Goal: Task Accomplishment & Management: Complete application form

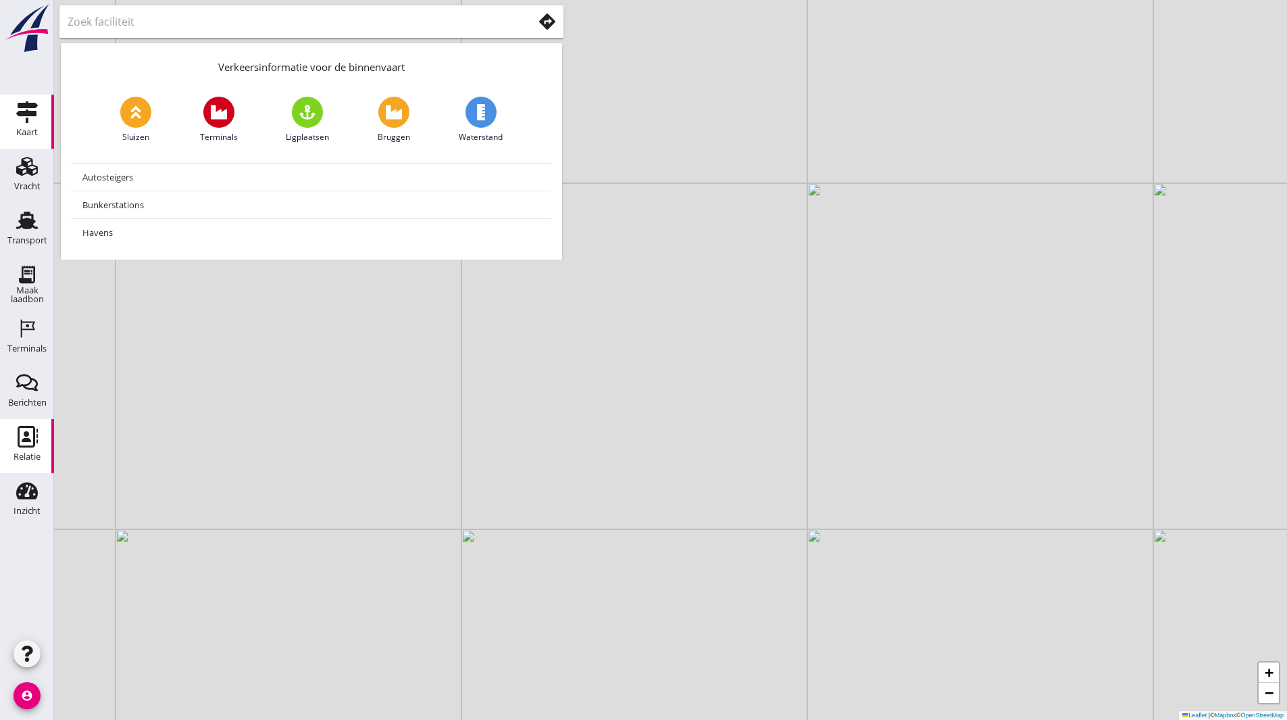
click at [26, 441] on use at bounding box center [28, 437] width 20 height 22
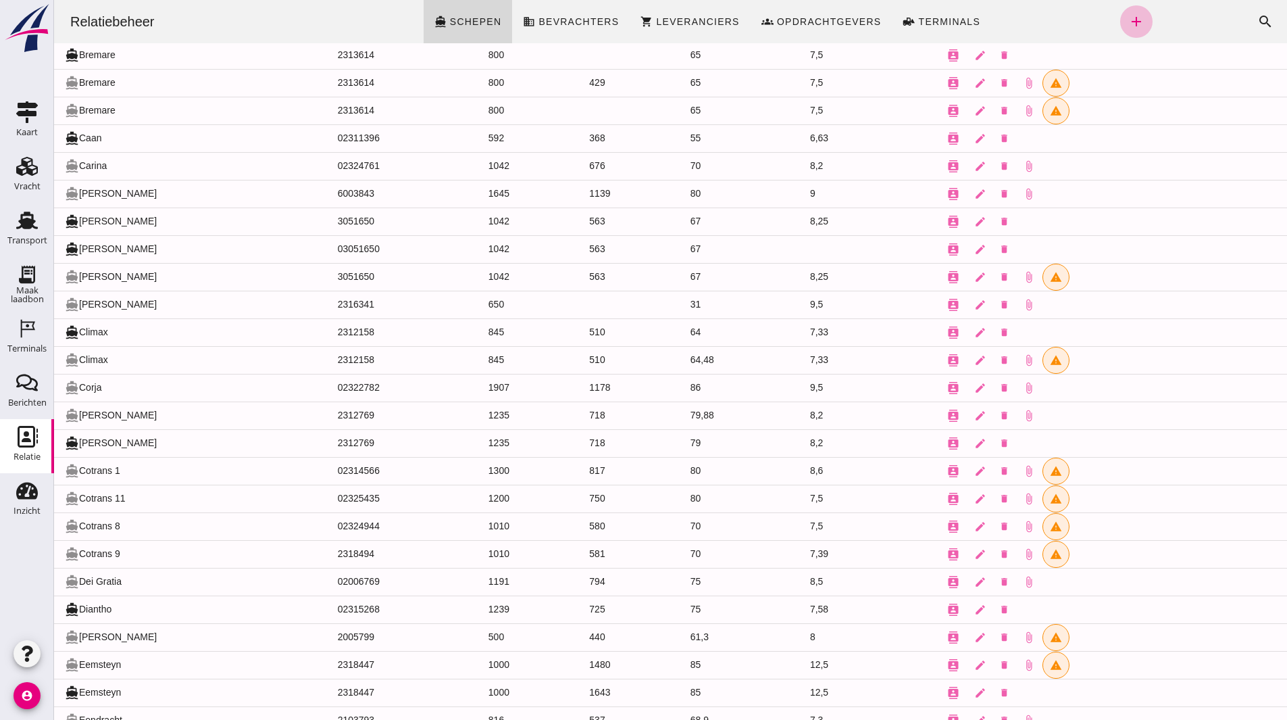
scroll to position [473, 0]
click at [99, 465] on td "directions_boat Cotrans 1" at bounding box center [190, 470] width 273 height 28
click at [947, 470] on icon "contacts" at bounding box center [953, 470] width 12 height 12
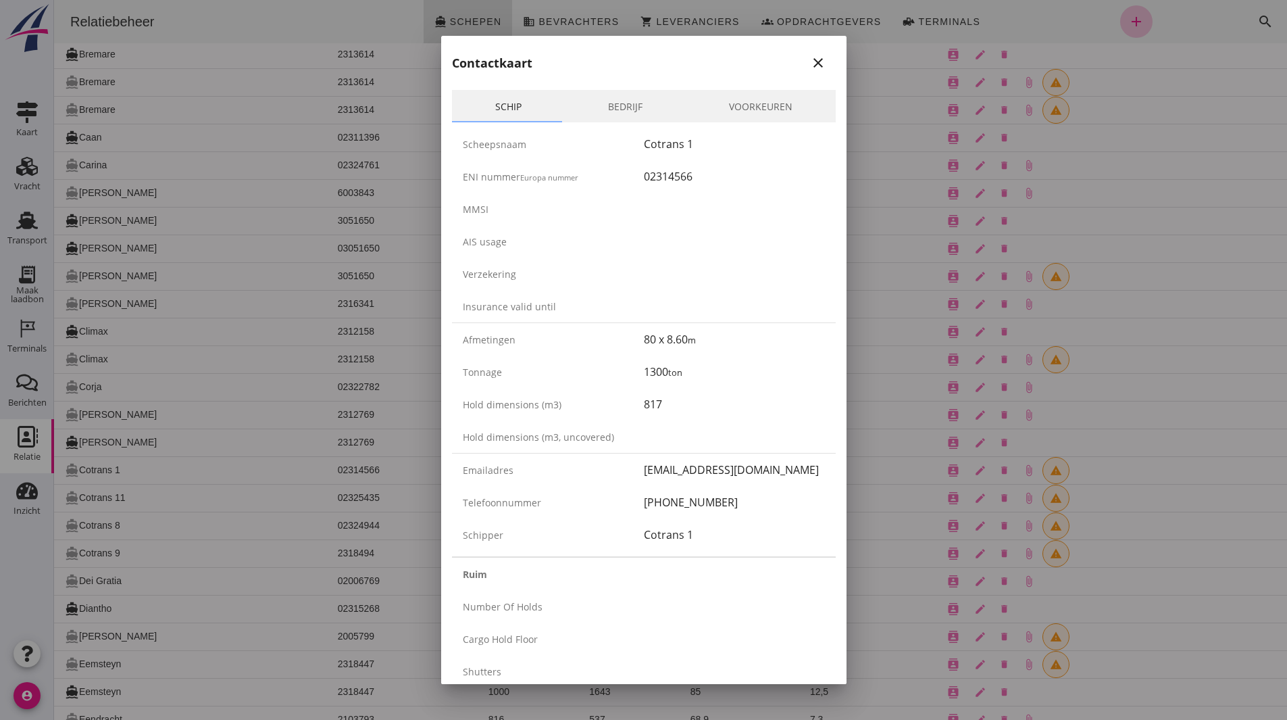
click at [624, 116] on link "Bedrijf" at bounding box center [625, 106] width 121 height 32
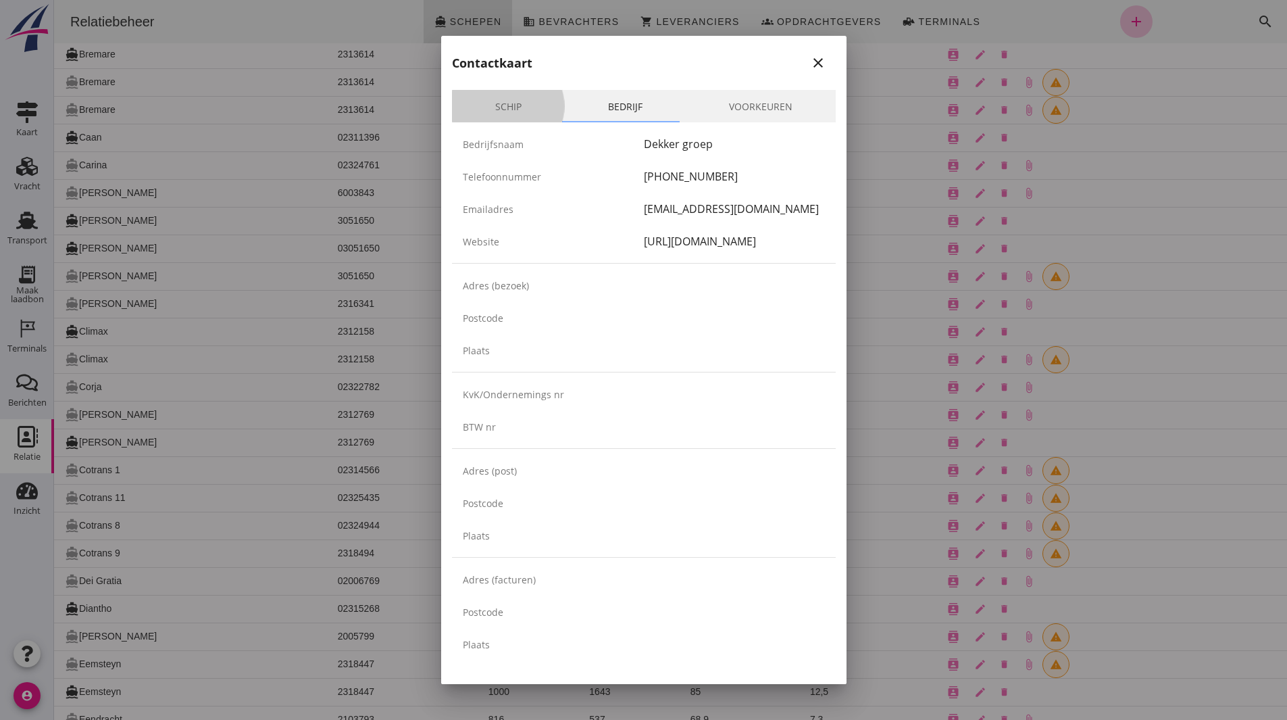
click at [521, 121] on link "Schip" at bounding box center [508, 106] width 113 height 32
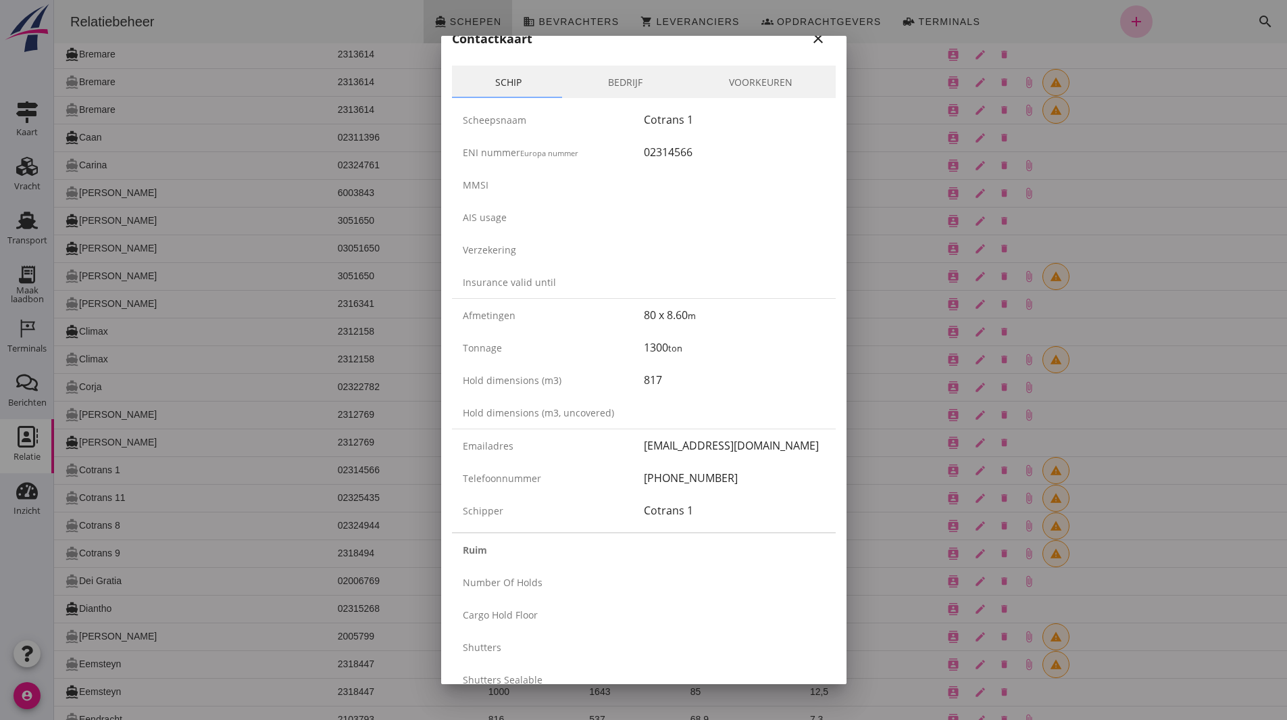
scroll to position [0, 0]
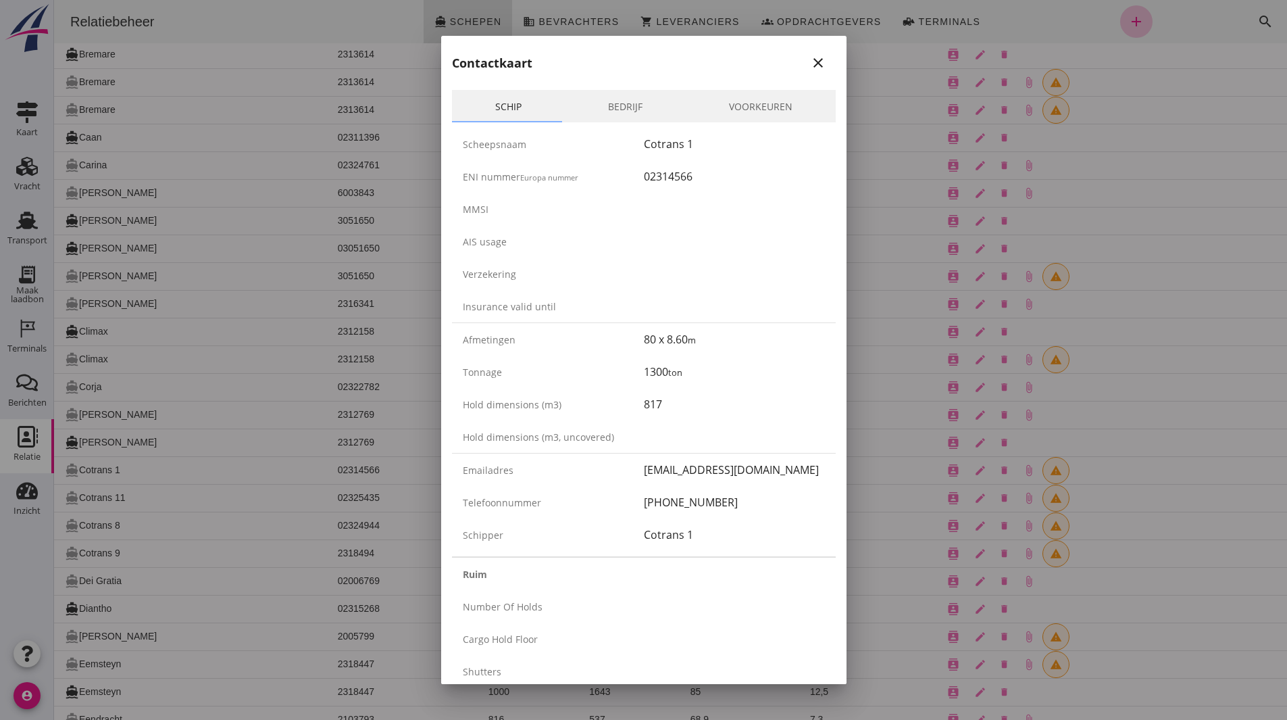
click at [605, 90] on link "Bedrijf" at bounding box center [625, 106] width 121 height 32
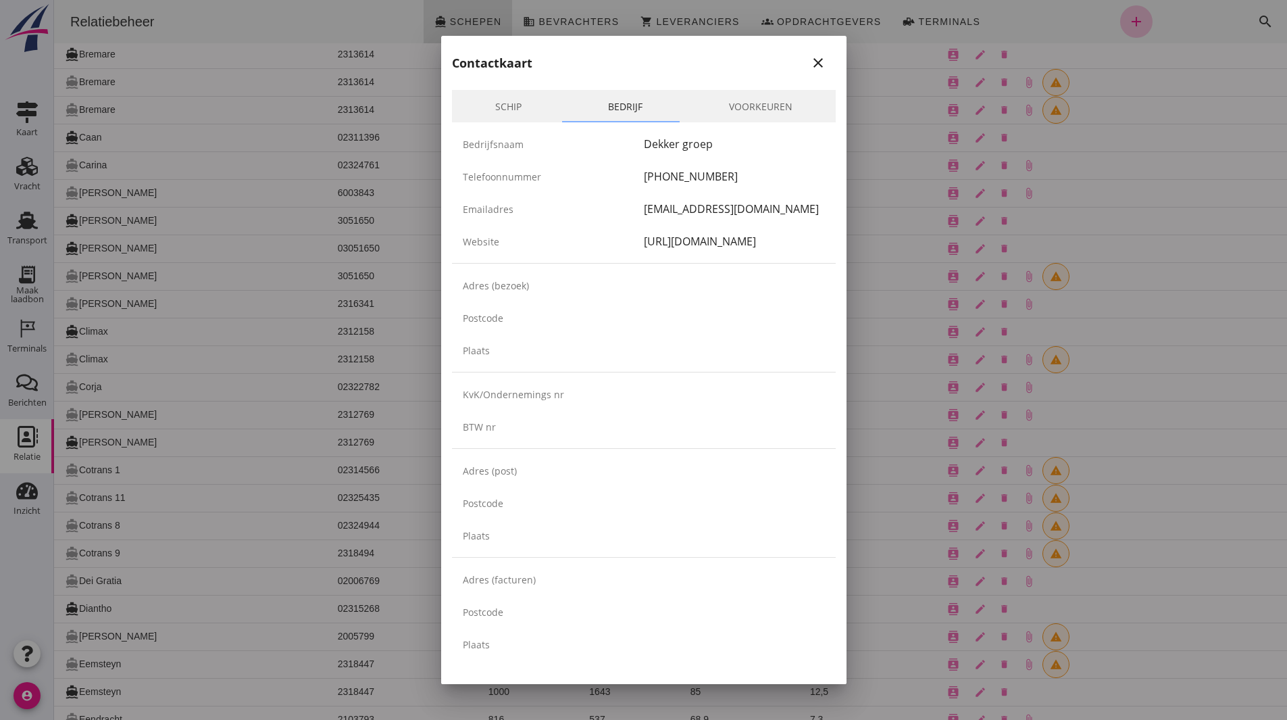
click at [697, 99] on link "Voorkeuren" at bounding box center [761, 106] width 150 height 32
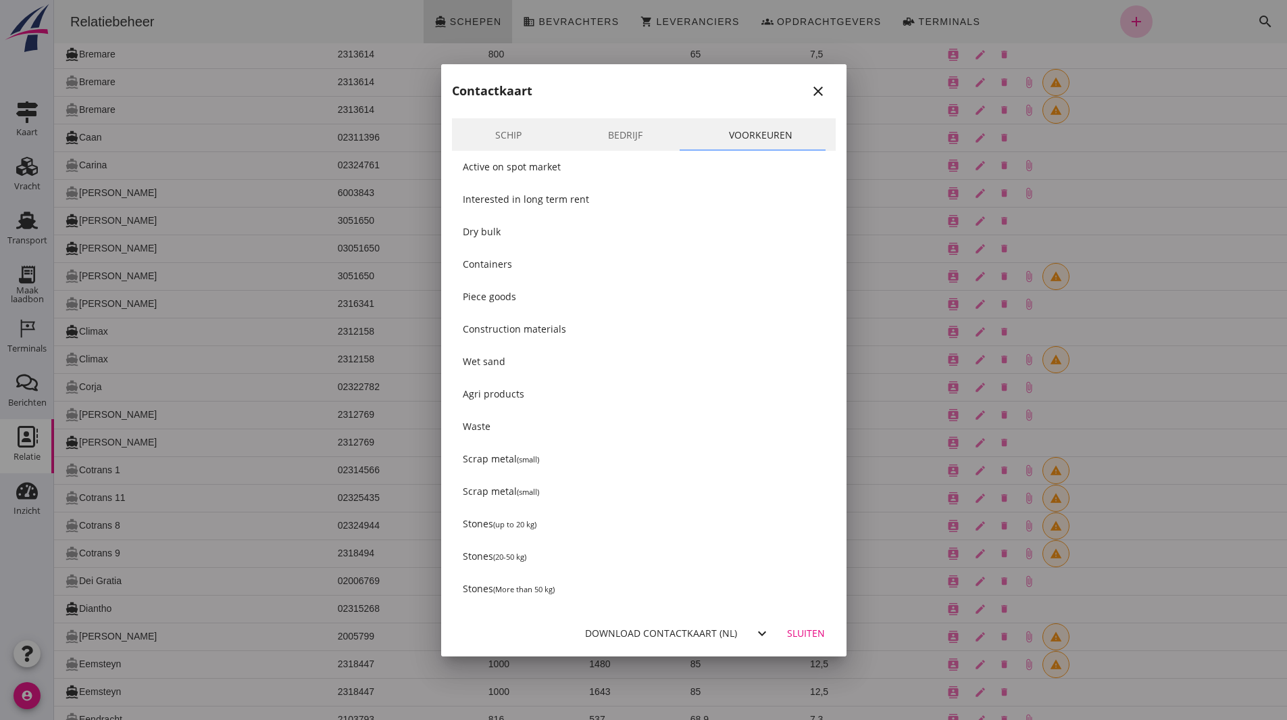
click at [631, 116] on div "Schip Bedrijf Voorkeuren Scheepsnaam Cotrans 1 ENI nummer Europa nummer 0231456…" at bounding box center [643, 358] width 405 height 503
click at [567, 134] on link "Bedrijf" at bounding box center [625, 134] width 121 height 32
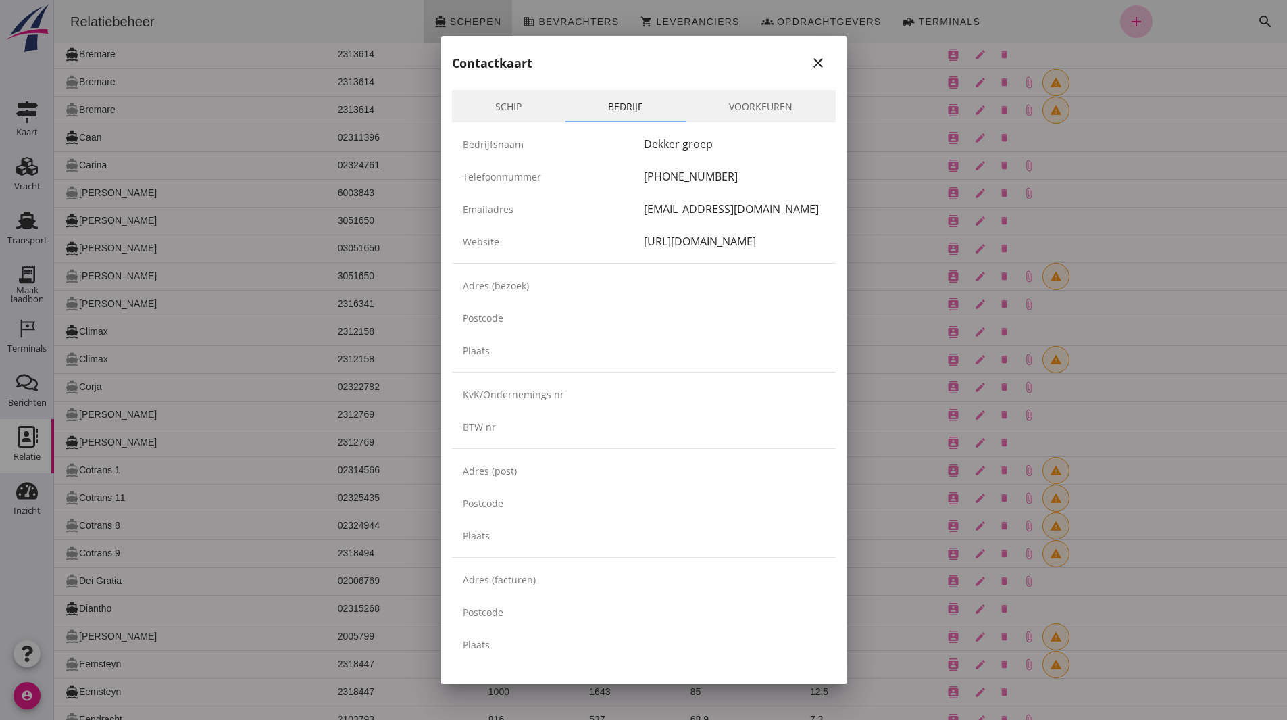
click at [520, 138] on div "Bedrijfsnaam" at bounding box center [553, 144] width 181 height 14
click at [514, 120] on link "Schip" at bounding box center [508, 106] width 113 height 32
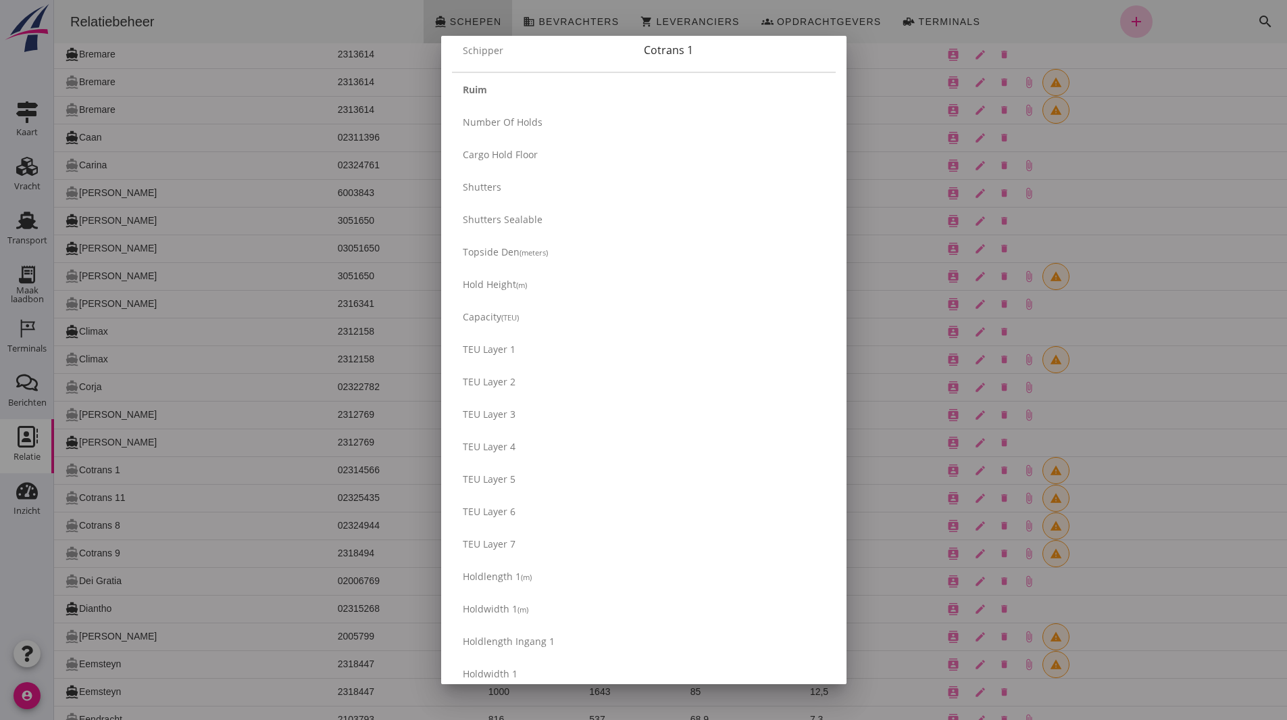
scroll to position [241, 0]
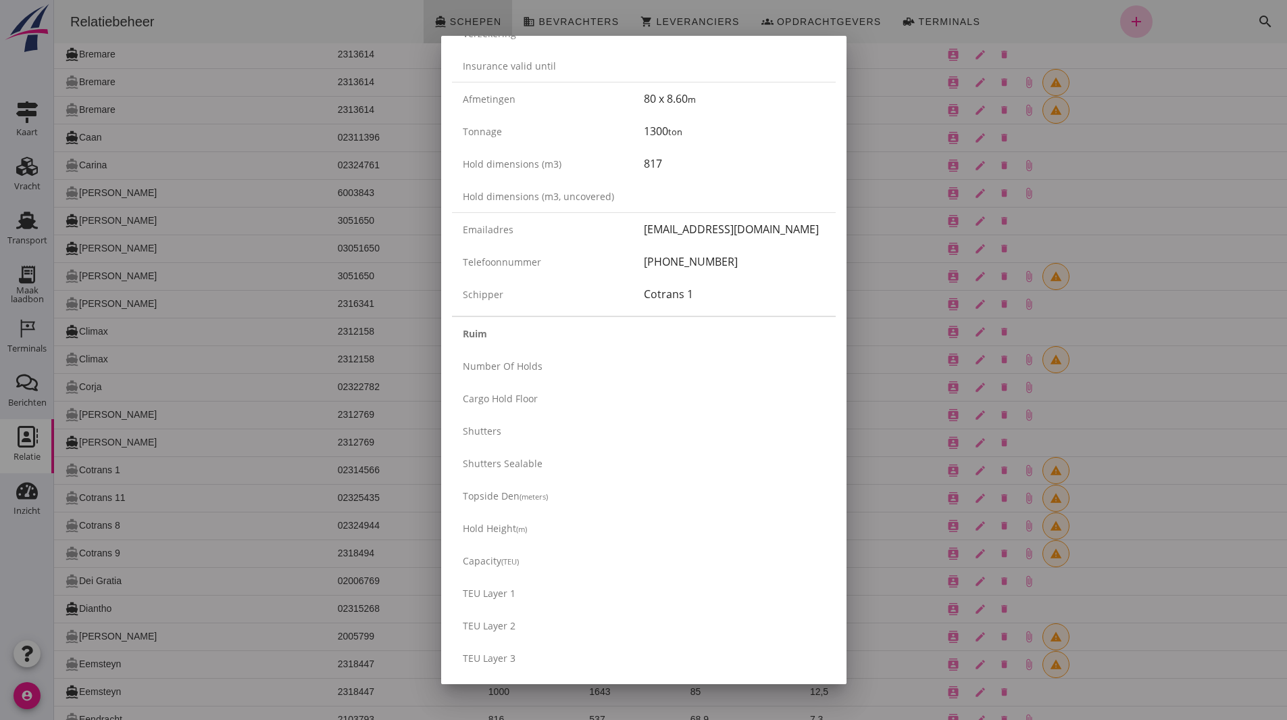
drag, startPoint x: 927, startPoint y: 182, endPoint x: 872, endPoint y: 182, distance: 54.7
click at [927, 182] on div at bounding box center [643, 360] width 1287 height 720
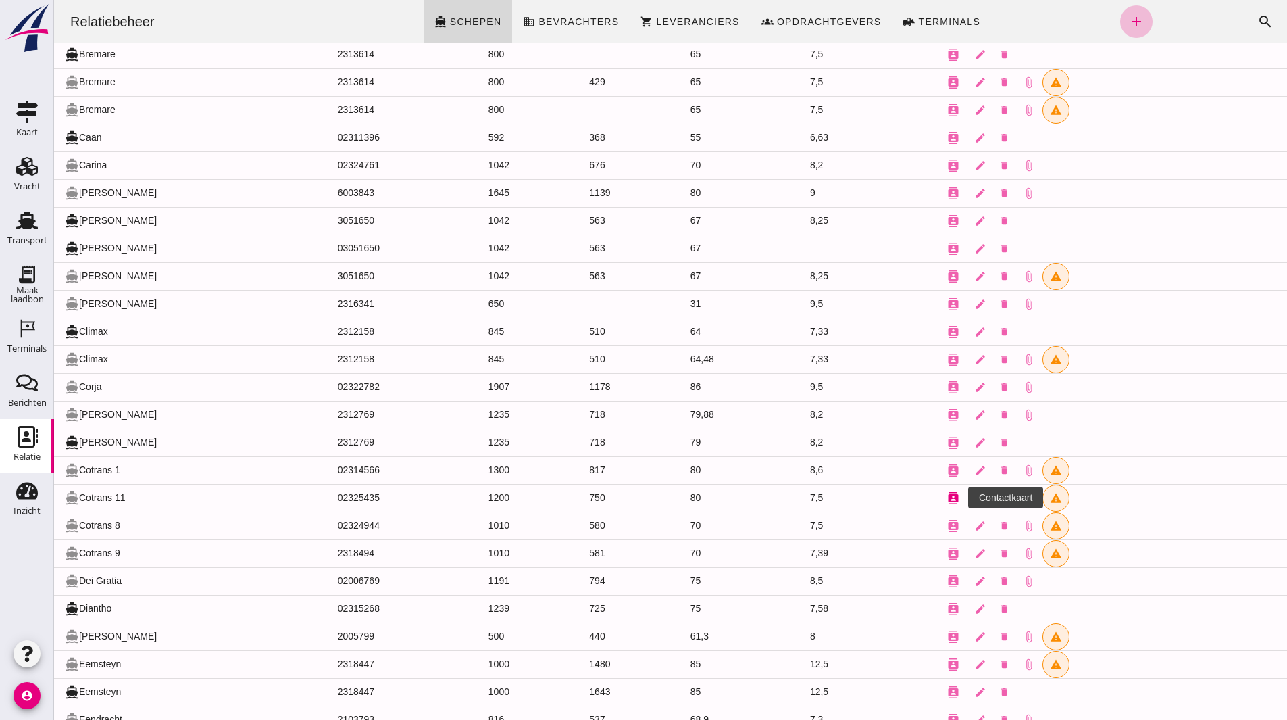
click at [941, 499] on button "contacts" at bounding box center [953, 498] width 27 height 27
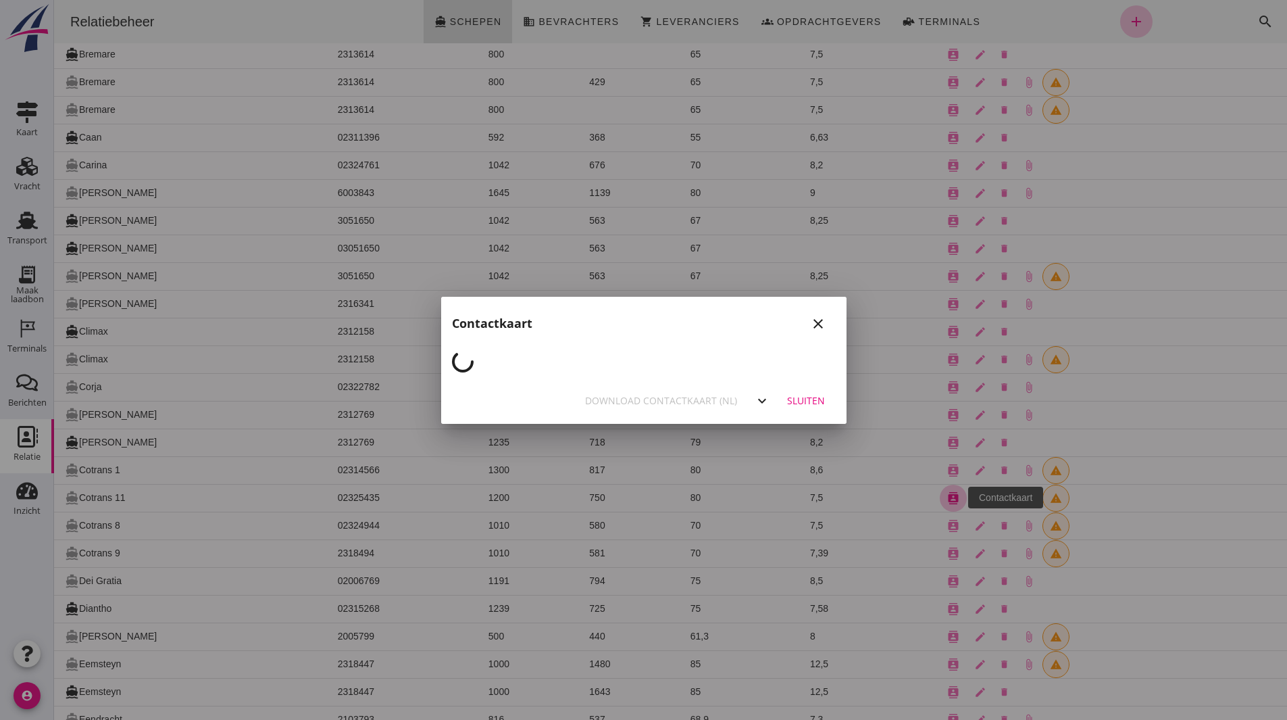
scroll to position [0, 0]
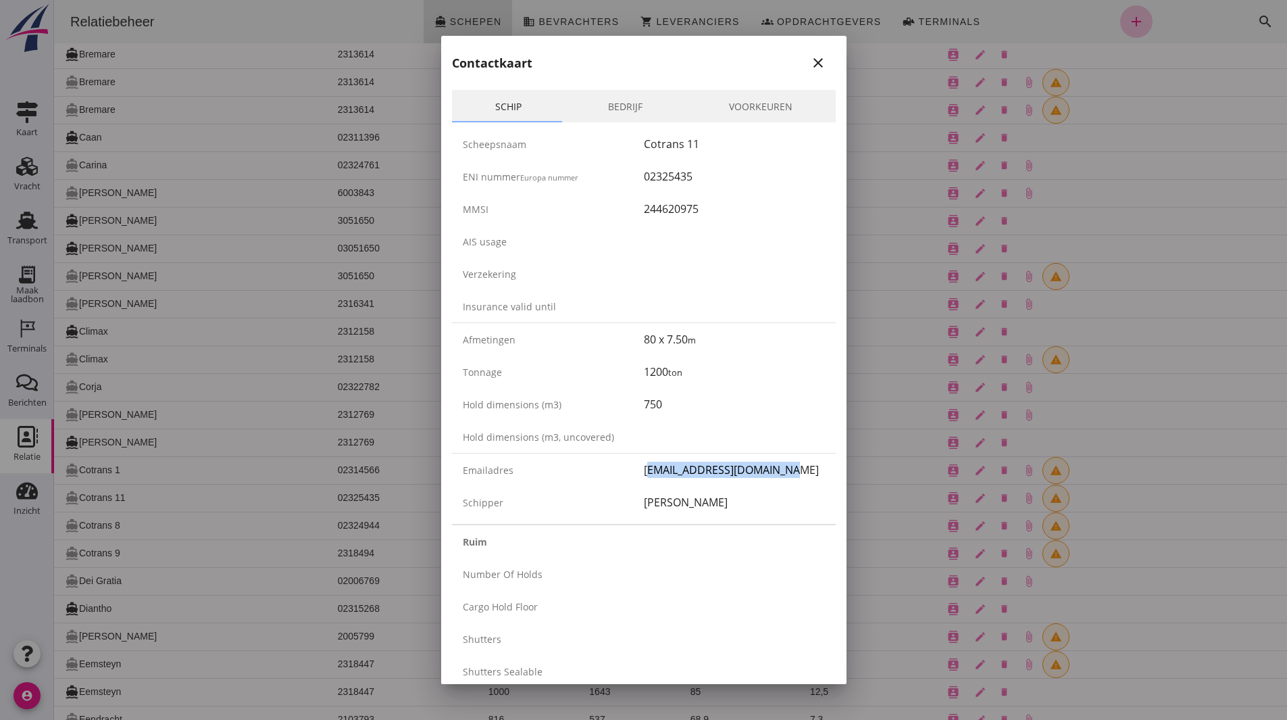
drag, startPoint x: 639, startPoint y: 476, endPoint x: 779, endPoint y: 471, distance: 140.0
click at [776, 472] on div "[EMAIL_ADDRESS][DOMAIN_NAME]" at bounding box center [734, 470] width 181 height 16
copy div "[EMAIL_ADDRESS][DOMAIN_NAME]"
click at [867, 440] on div at bounding box center [643, 360] width 1287 height 720
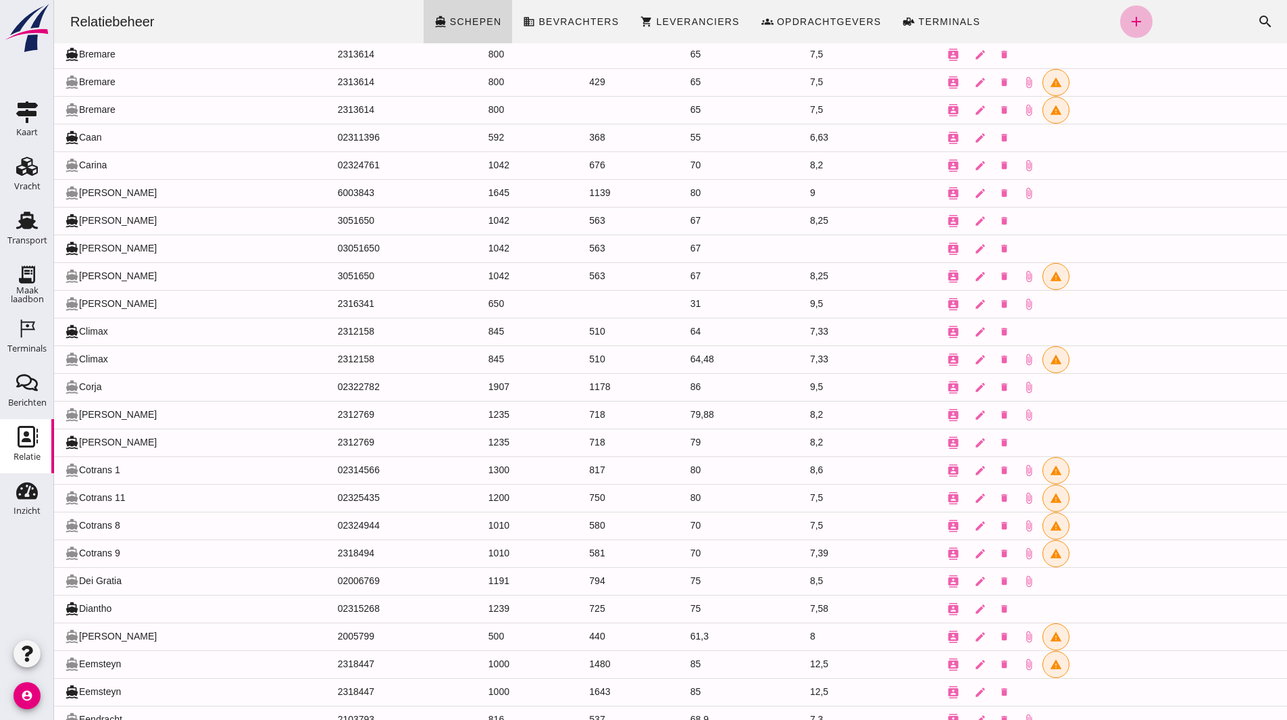
click at [1123, 32] on link "add" at bounding box center [1136, 21] width 32 height 32
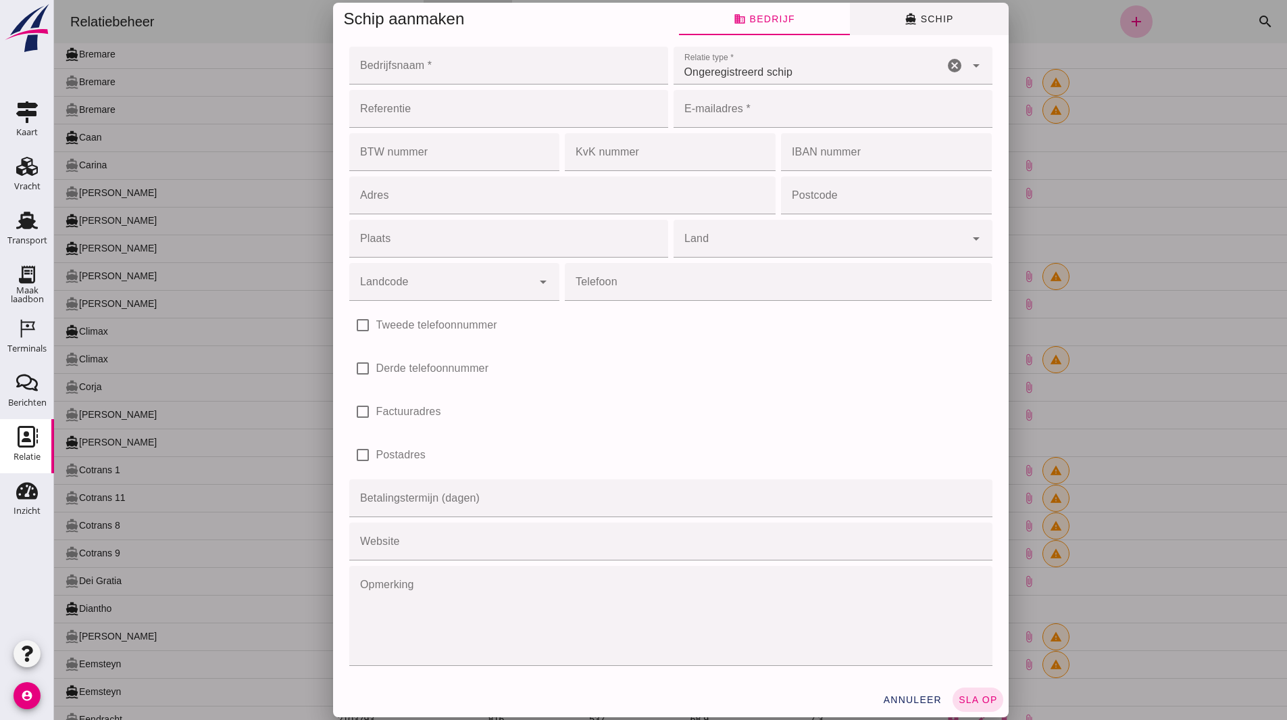
click at [892, 22] on button "directions_boat Schip" at bounding box center [929, 19] width 159 height 32
click at [920, 18] on span "directions_boat Schip" at bounding box center [929, 19] width 49 height 12
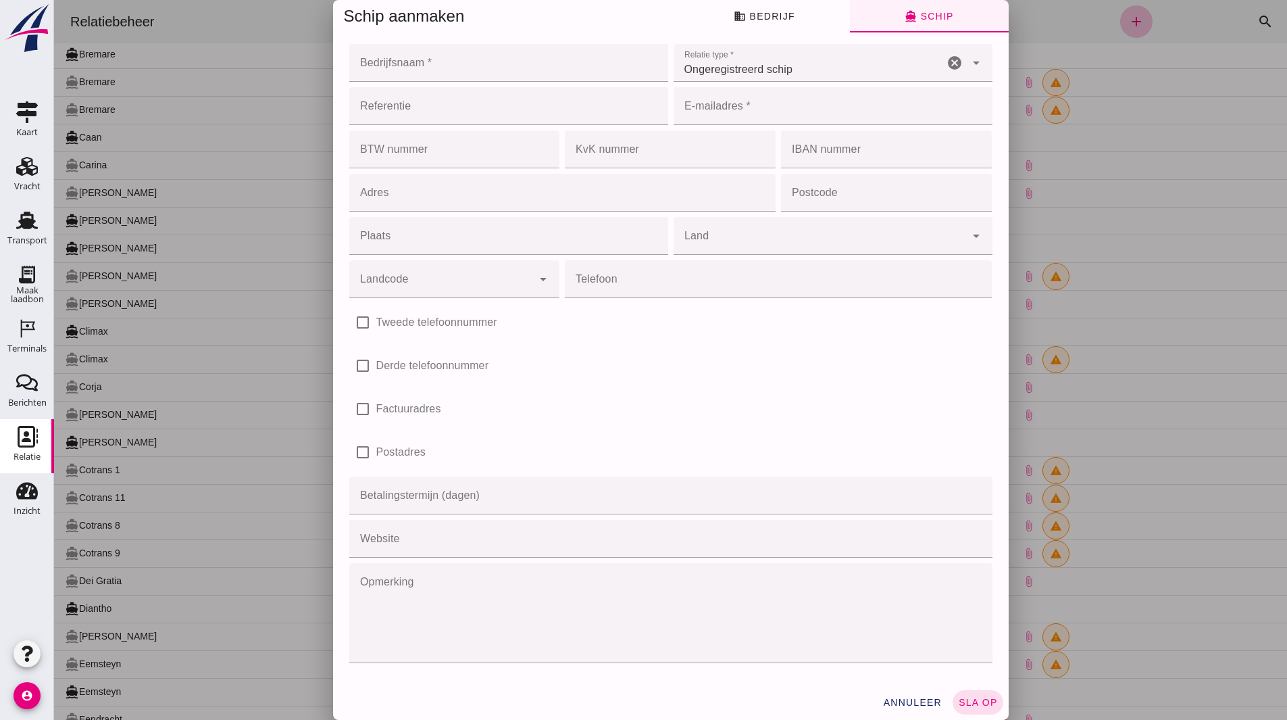
click at [925, 20] on span "directions_boat Schip" at bounding box center [929, 16] width 49 height 12
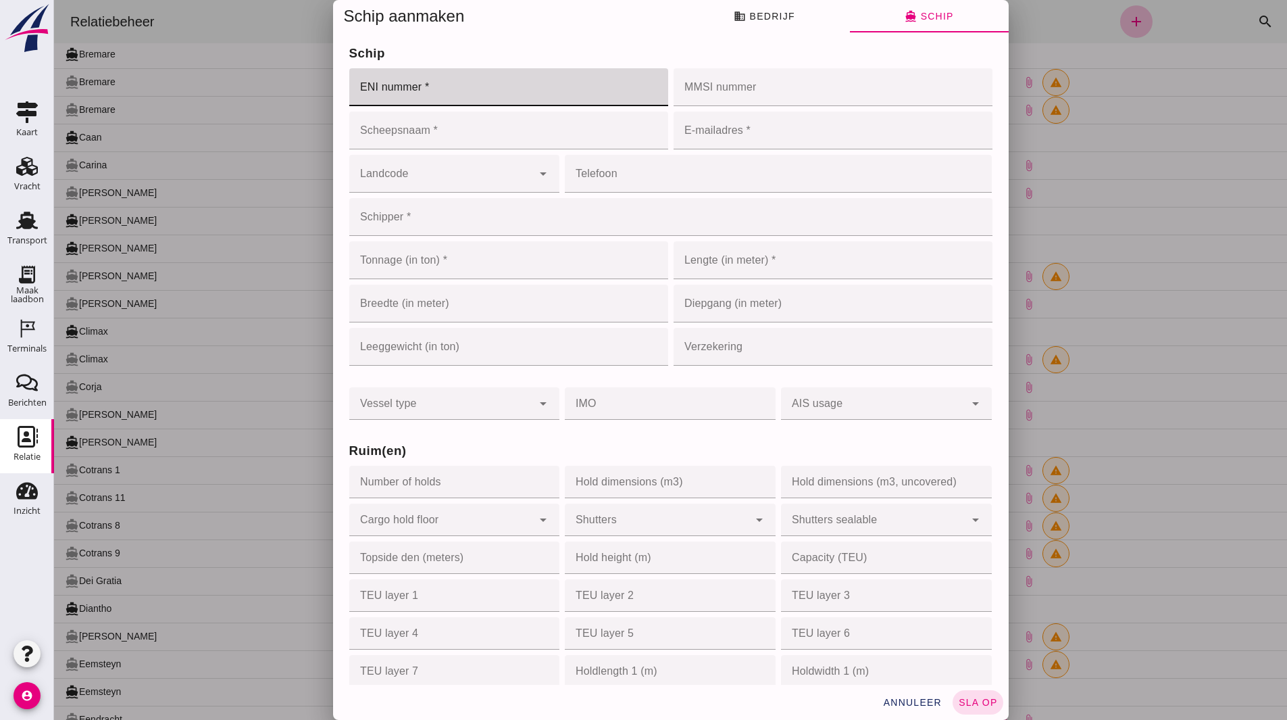
click at [410, 87] on input "ENI nummer *" at bounding box center [504, 87] width 311 height 38
click at [378, 138] on input "Scheepsnaam *" at bounding box center [508, 131] width 319 height 38
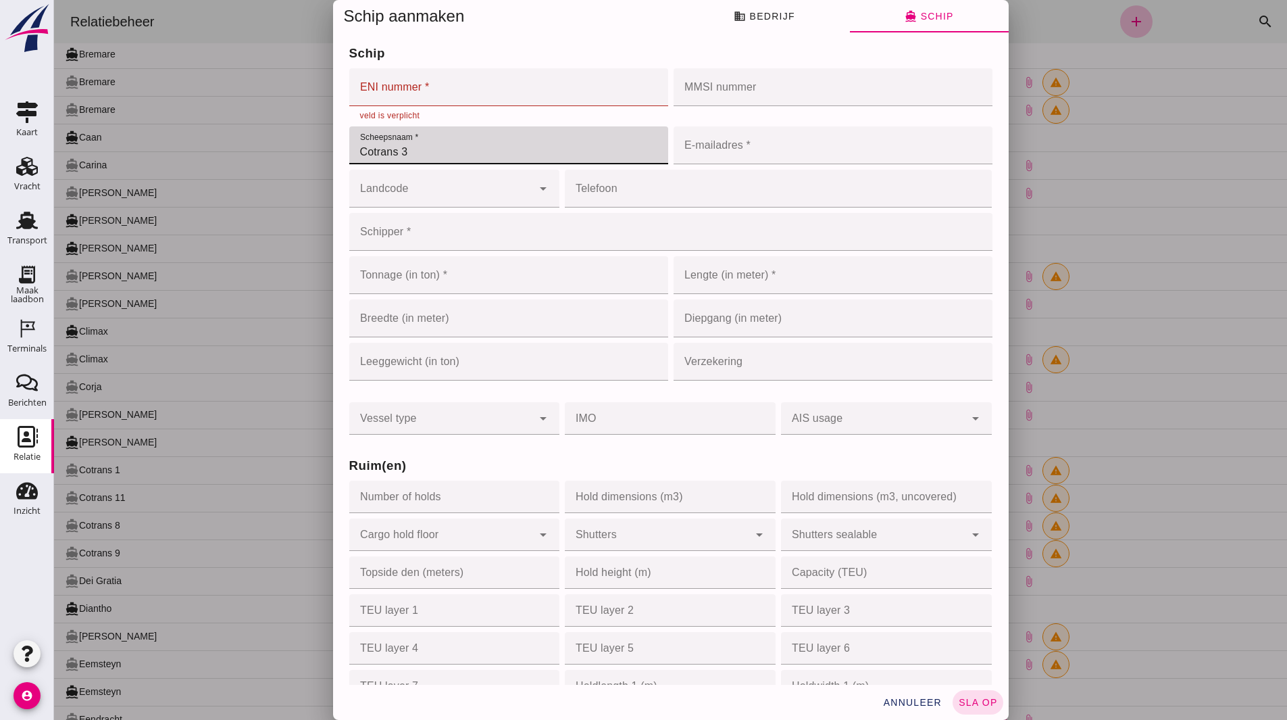
type input "Cotrans 3"
click at [435, 93] on input "ENI nummer *" at bounding box center [504, 87] width 311 height 38
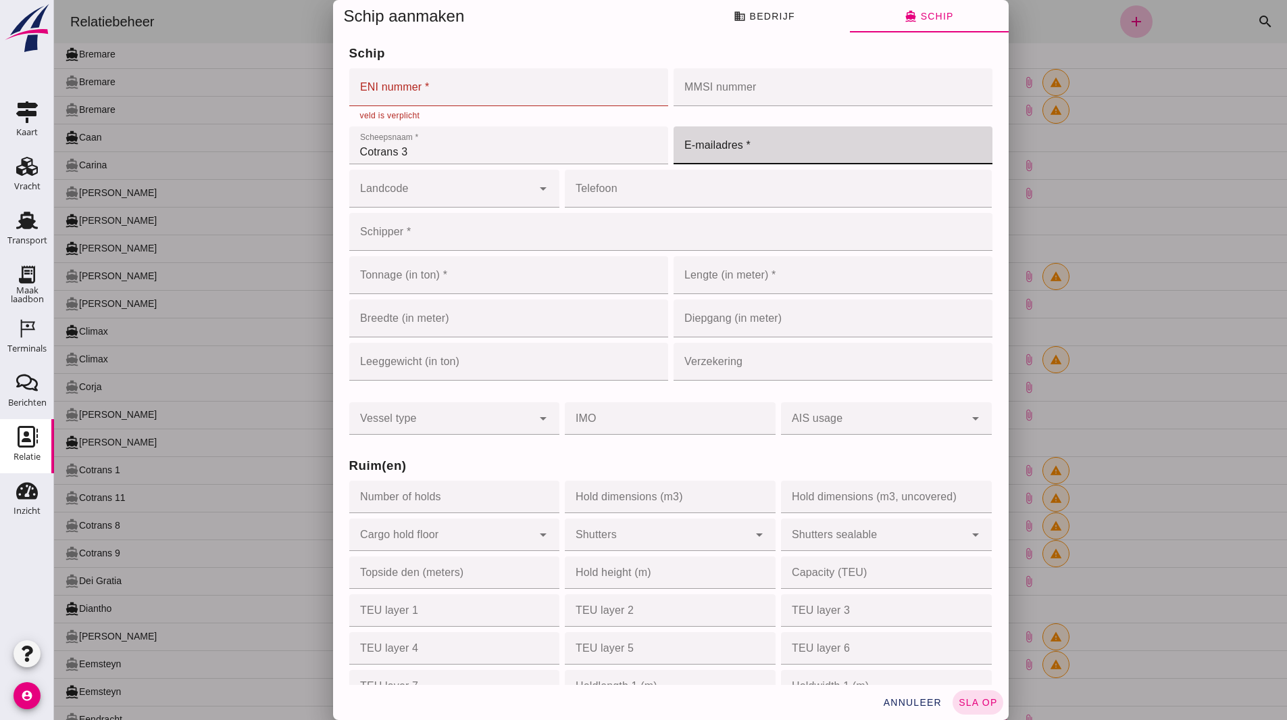
click at [688, 161] on input "E-mailadres *" at bounding box center [829, 145] width 311 height 38
paste input "[EMAIL_ADDRESS][DOMAIN_NAME]"
click at [726, 151] on input "[EMAIL_ADDRESS][DOMAIN_NAME]" at bounding box center [818, 145] width 289 height 38
type input "[EMAIL_ADDRESS][DOMAIN_NAME]"
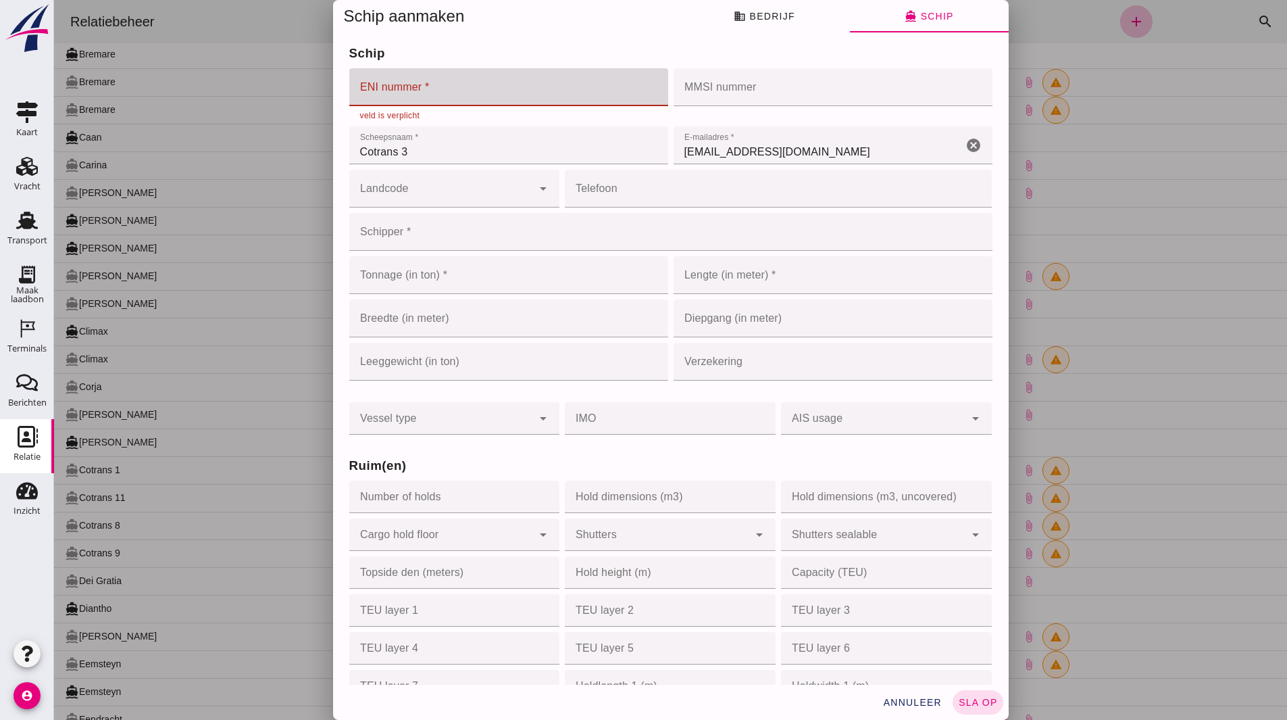
click at [365, 88] on input "ENI nummer *" at bounding box center [504, 87] width 311 height 38
paste input "02315519"
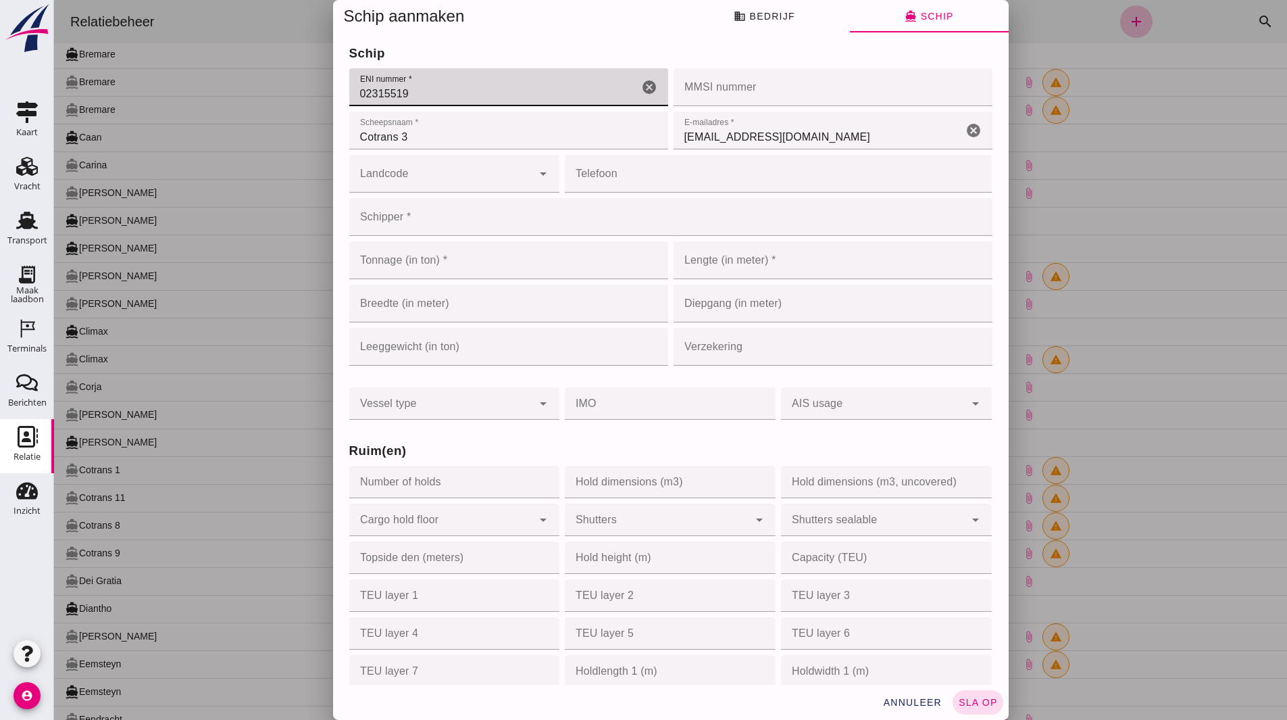
type input "02315519"
click at [413, 149] on input "Cotrans 3" at bounding box center [508, 131] width 319 height 38
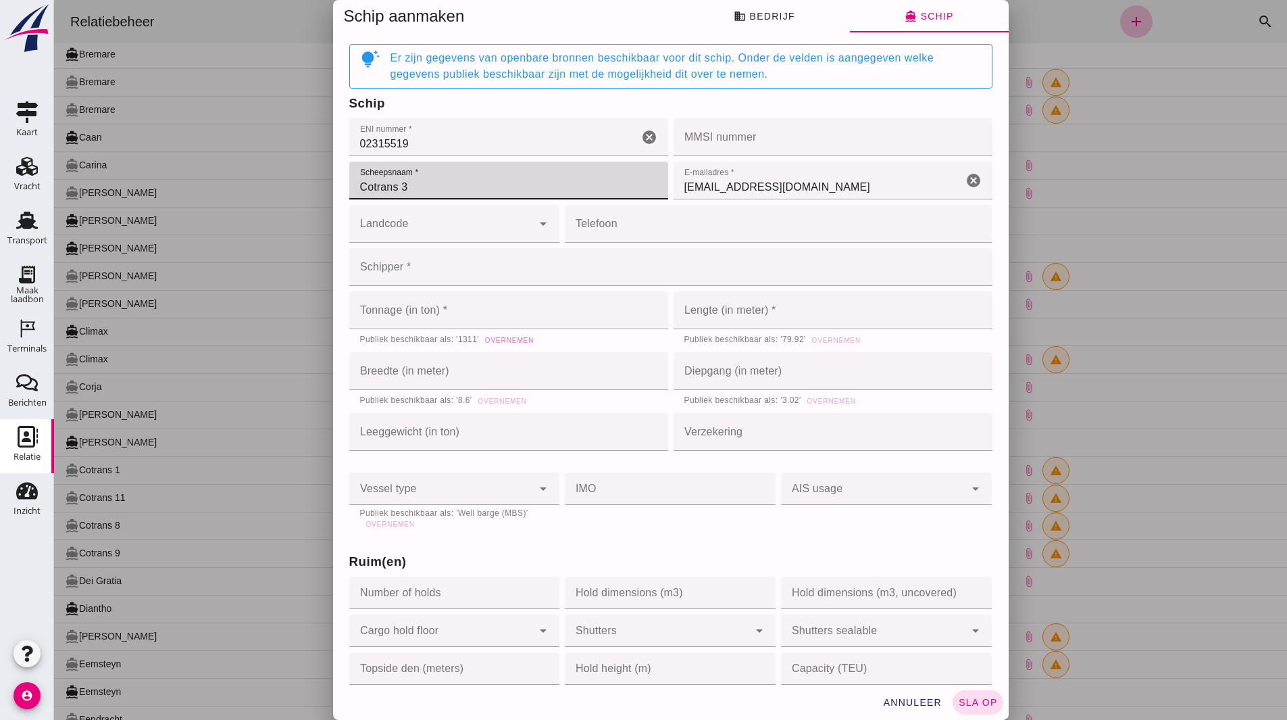
click at [526, 344] on button "Overnemen" at bounding box center [509, 340] width 60 height 14
type input "1311"
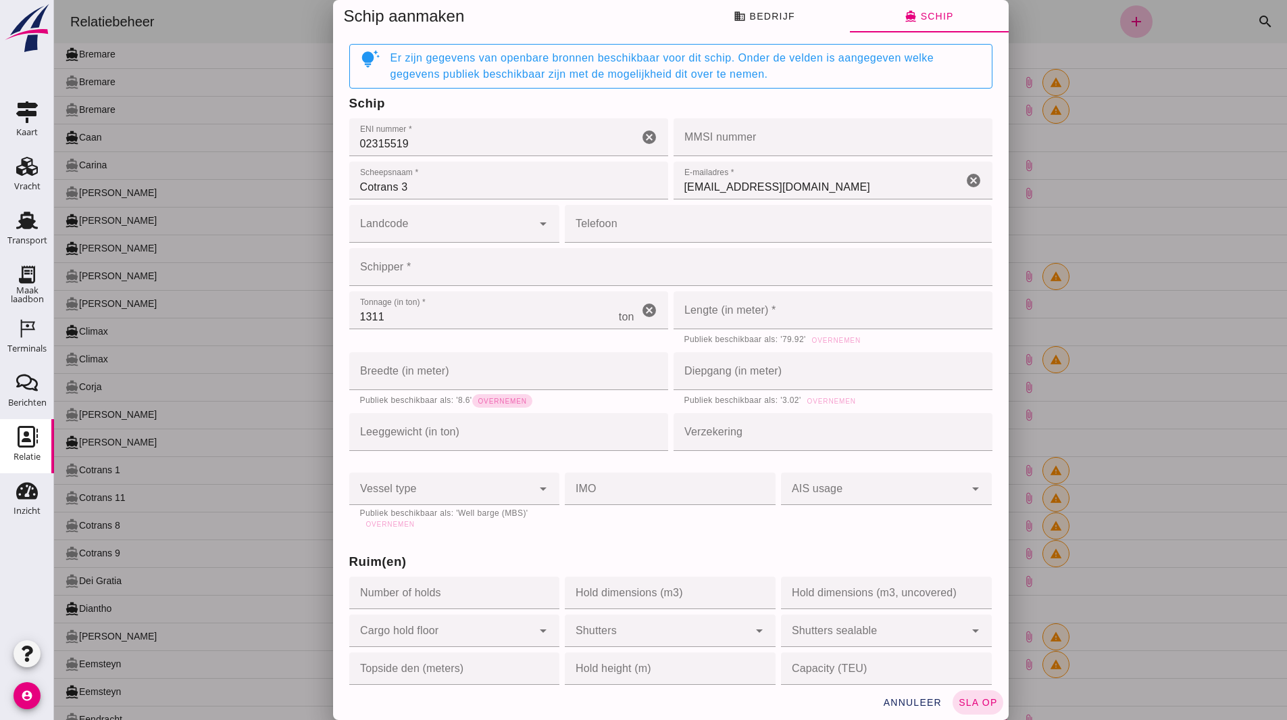
click at [516, 401] on span "Overnemen" at bounding box center [502, 400] width 49 height 7
type input "8.6"
click at [405, 526] on span "Overnemen" at bounding box center [390, 523] width 49 height 7
type input "motor_barge"
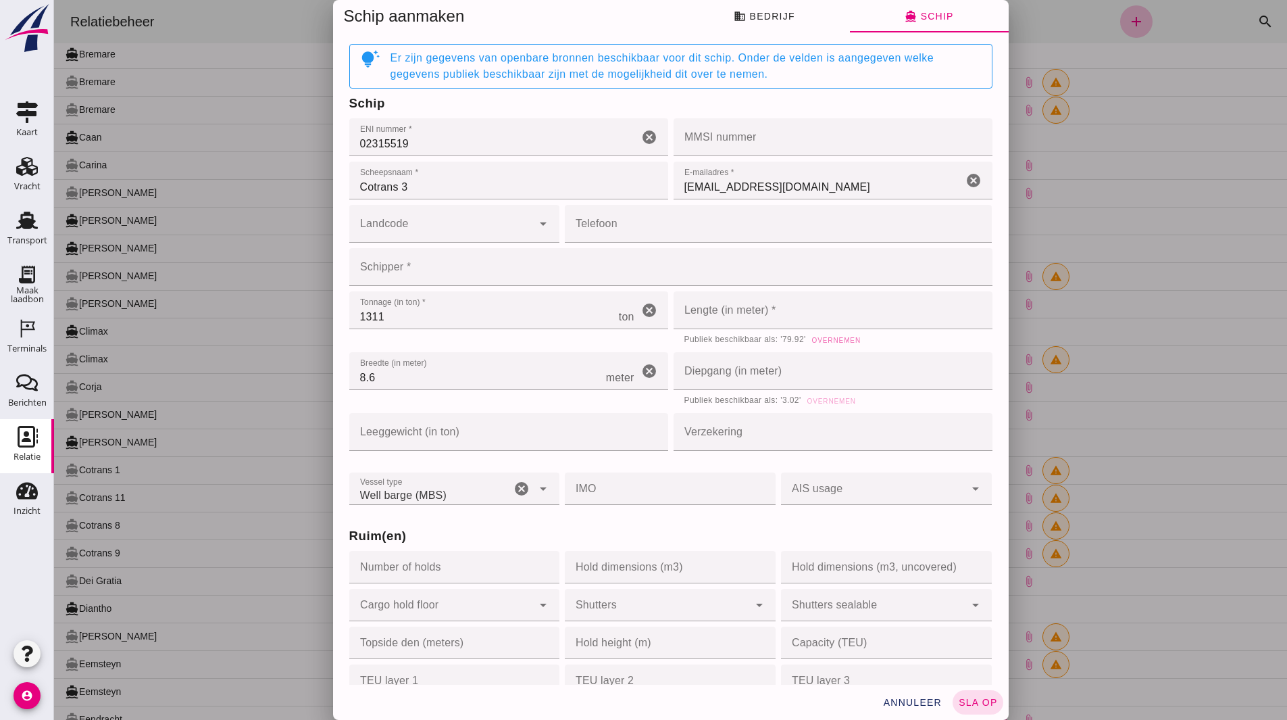
click at [830, 340] on span "Overnemen" at bounding box center [836, 340] width 49 height 7
type input "79.92"
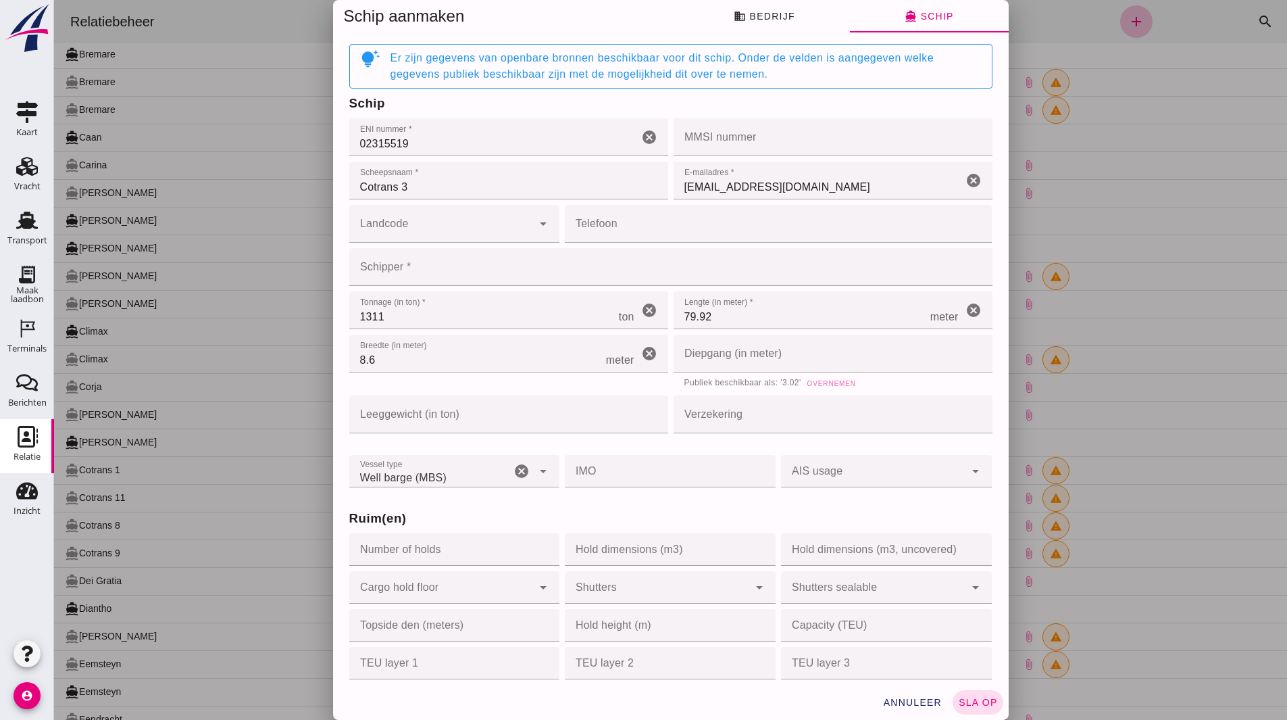
click at [828, 386] on span "Overnemen" at bounding box center [831, 383] width 49 height 7
type input "3.02"
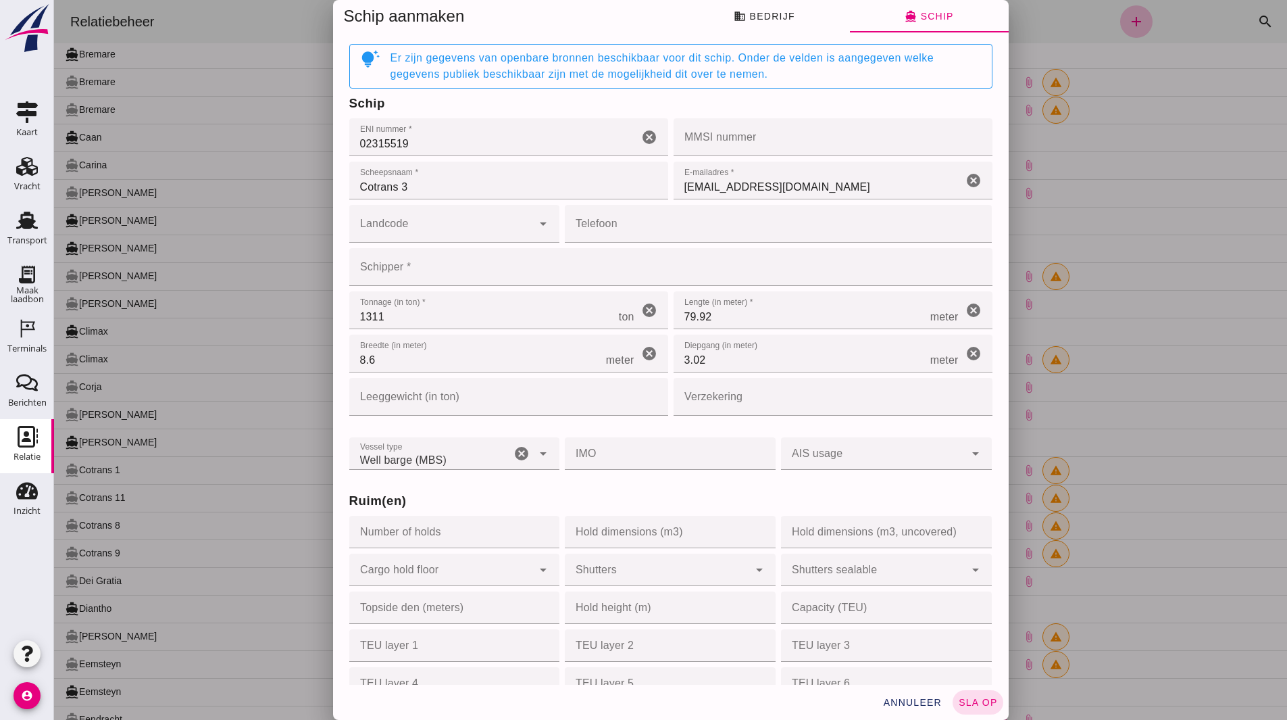
click at [660, 526] on input "Hold dimensions (m3)" at bounding box center [666, 532] width 203 height 32
type input "820"
click at [679, 497] on h3 "Ruim(en)" at bounding box center [670, 500] width 643 height 19
click at [372, 283] on input "Schipper *" at bounding box center [666, 267] width 635 height 38
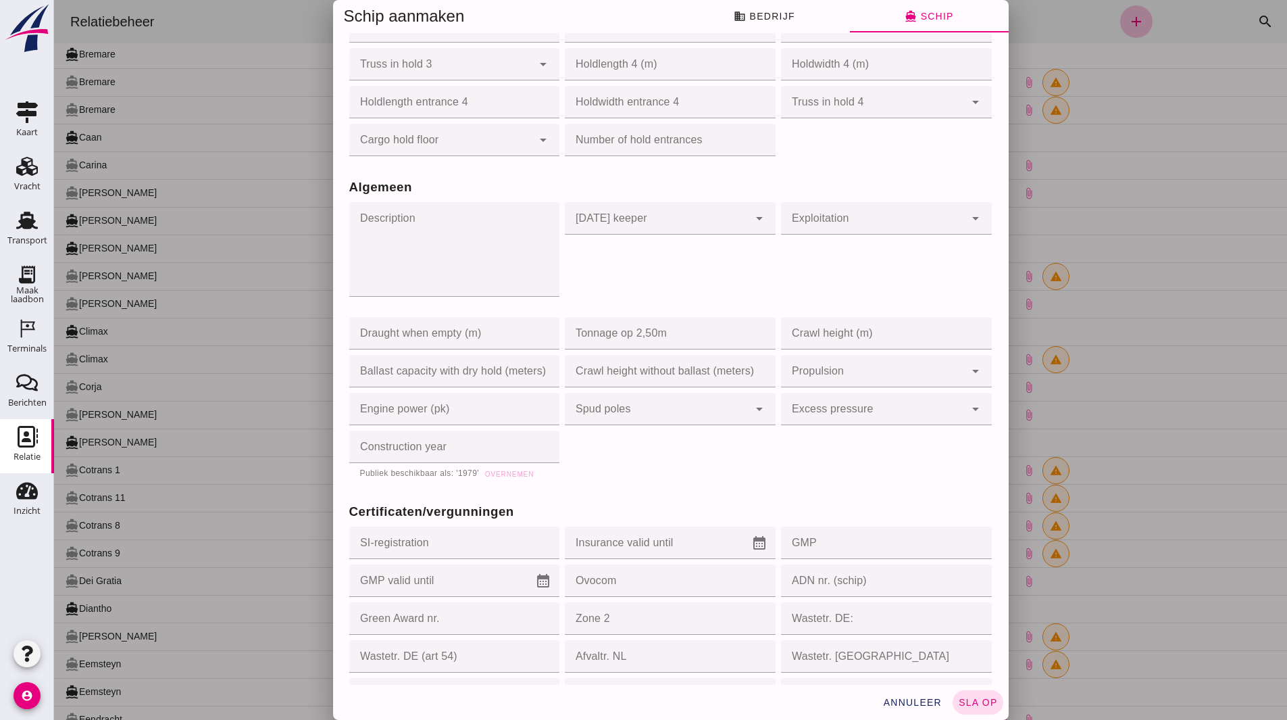
scroll to position [879, 0]
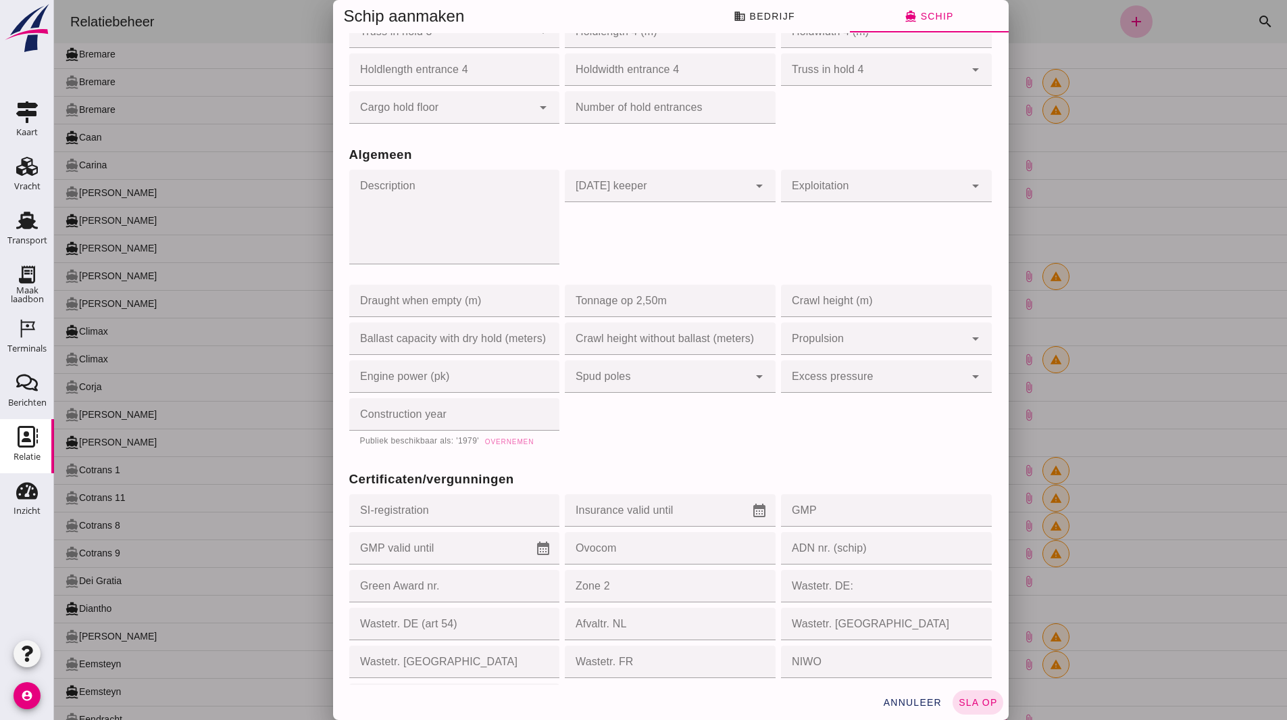
type input "Dekker"
click at [531, 439] on span "Overnemen" at bounding box center [509, 441] width 49 height 7
type input "1979"
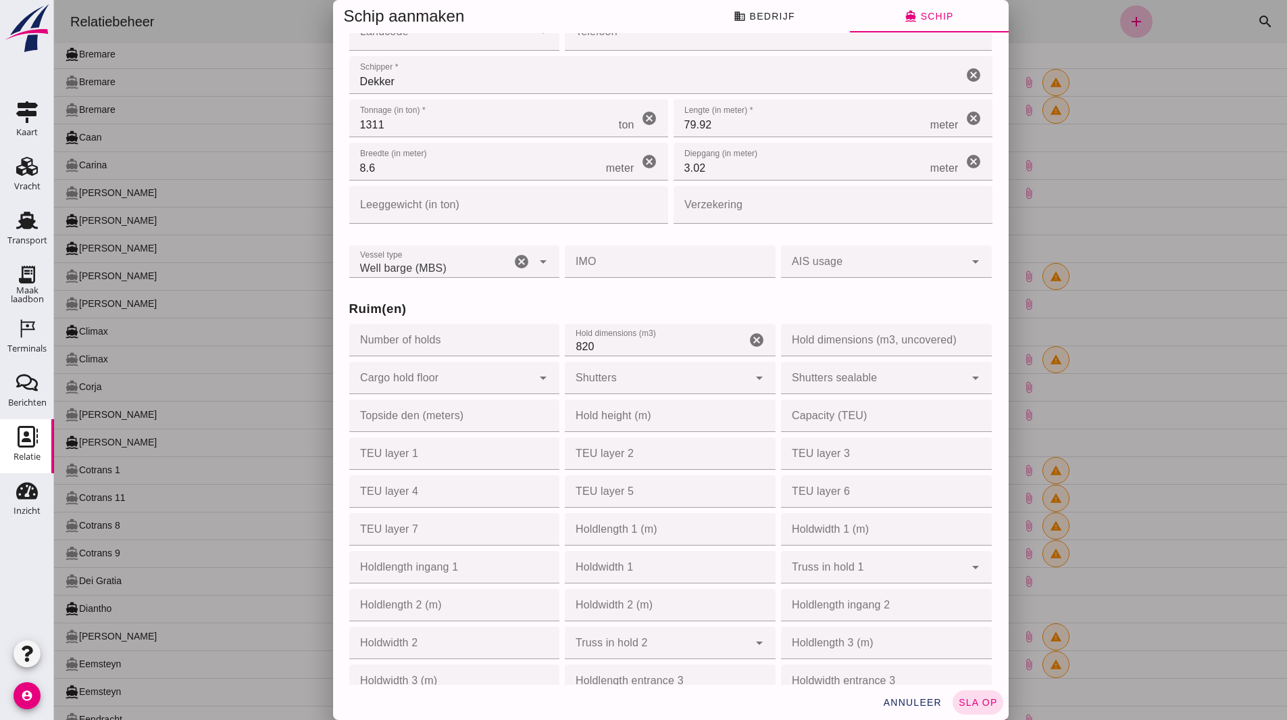
scroll to position [0, 0]
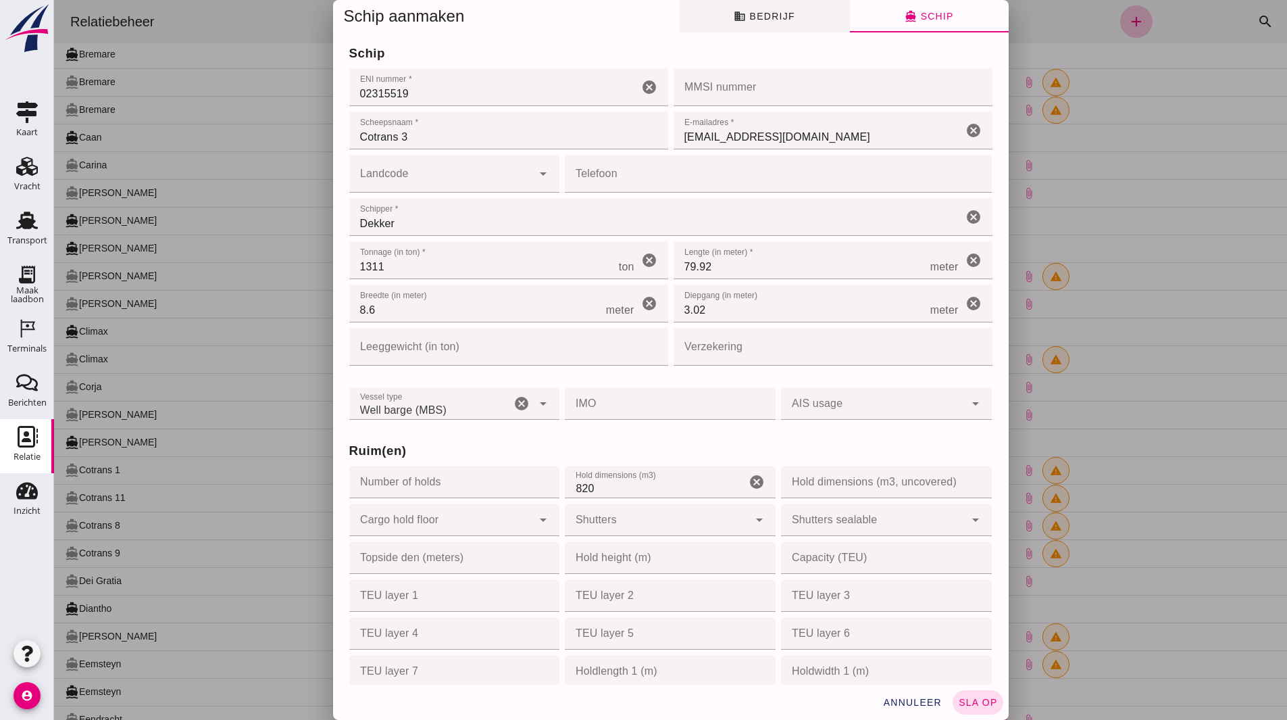
click at [780, 25] on button "business Bedrijf" at bounding box center [764, 16] width 171 height 32
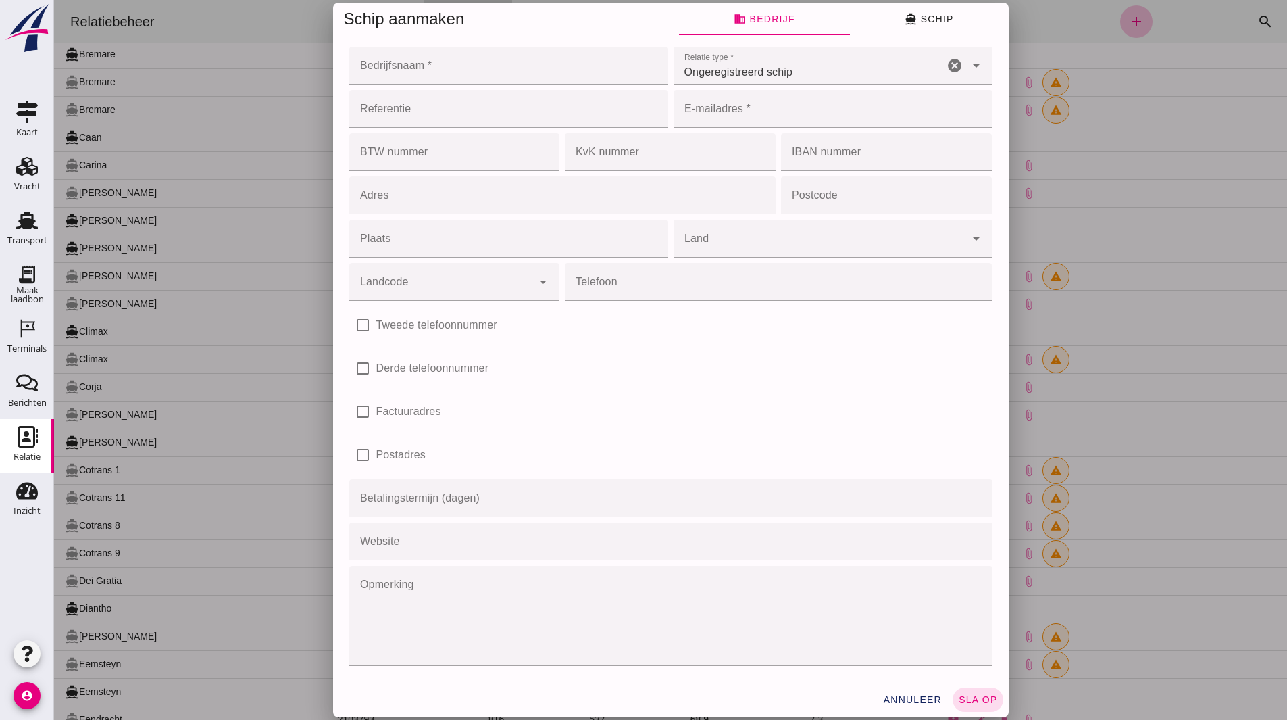
click at [393, 61] on input "Bedrijfsnaam *" at bounding box center [504, 66] width 311 height 38
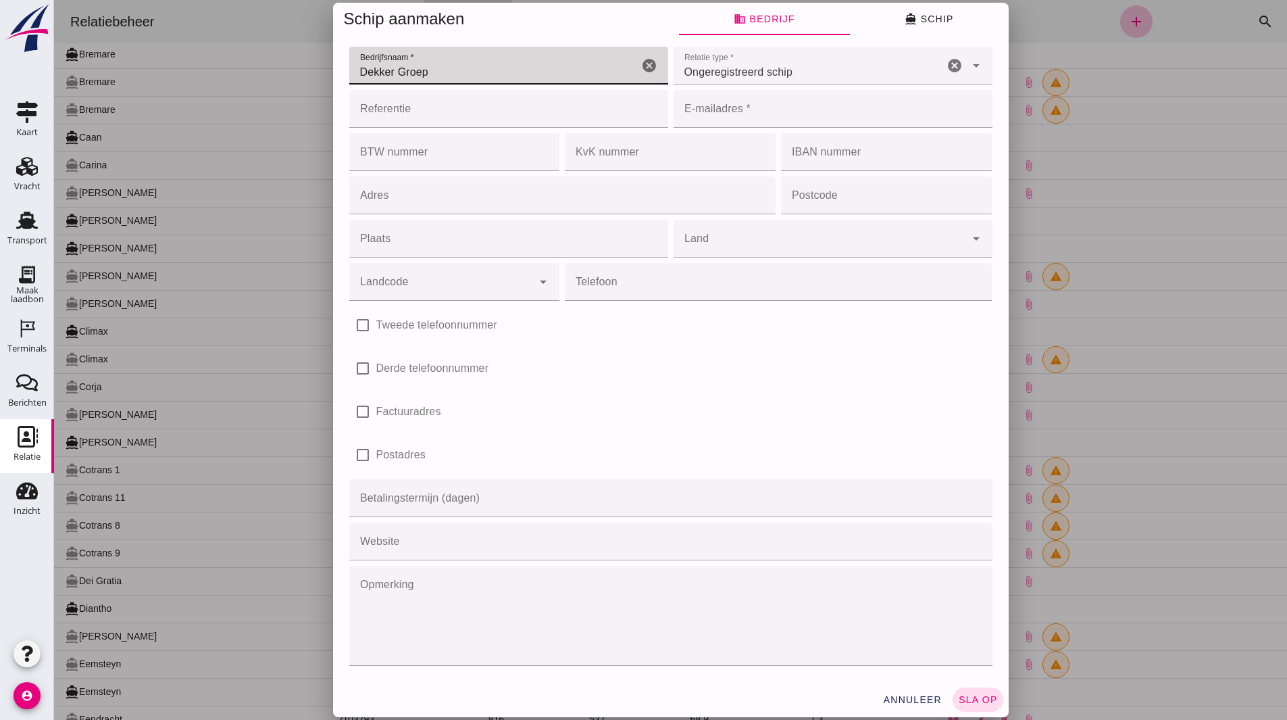
type input "Dekker Groep"
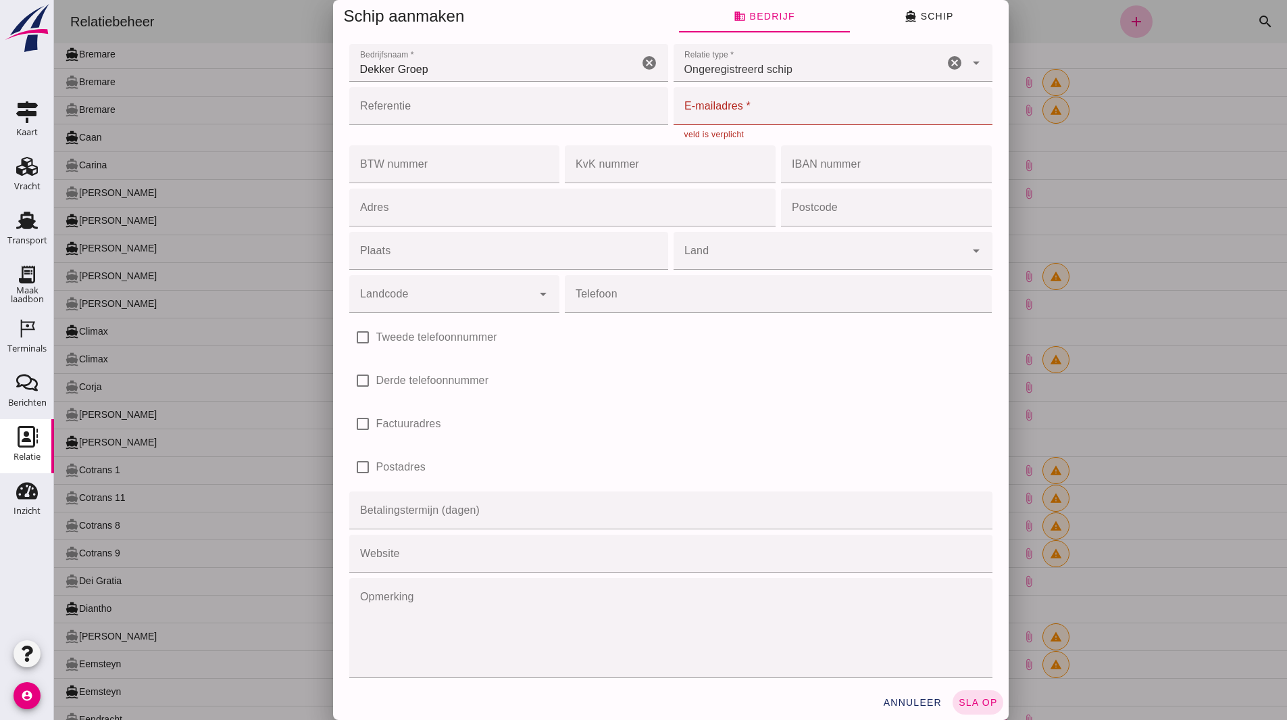
click at [706, 108] on input "E-mailadres *" at bounding box center [829, 106] width 311 height 38
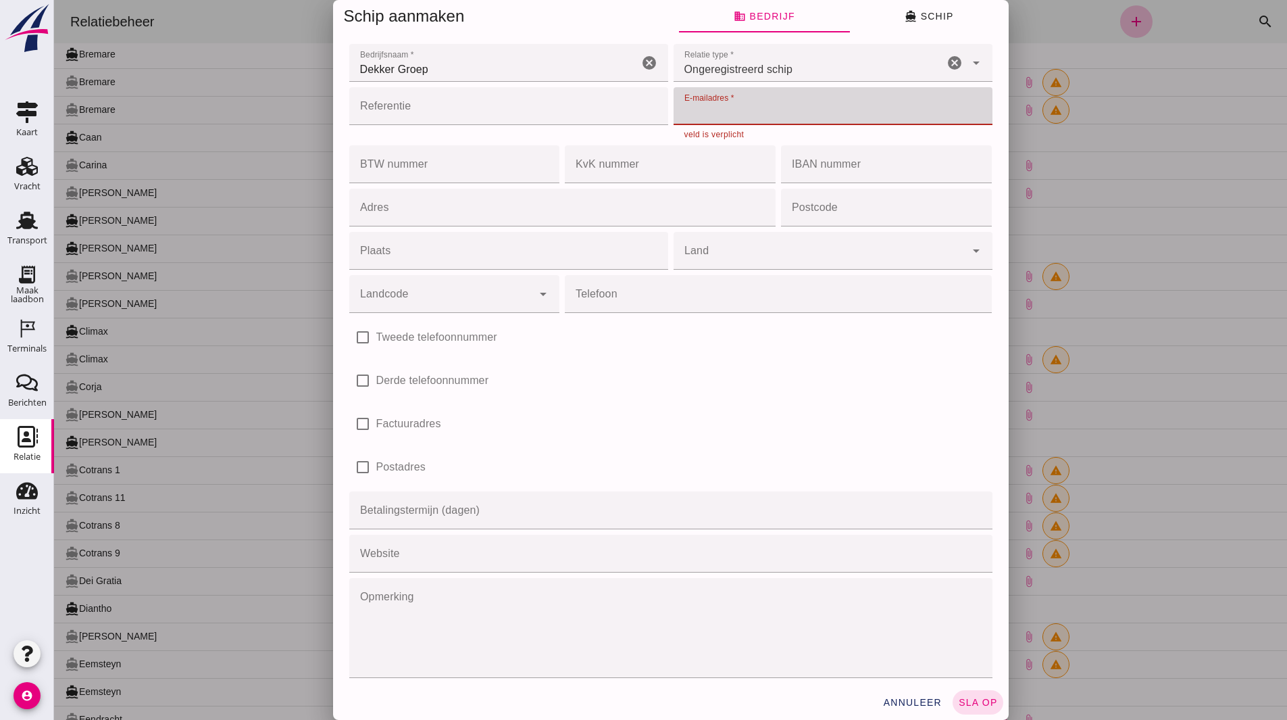
paste input "[EMAIL_ADDRESS][DOMAIN_NAME]"
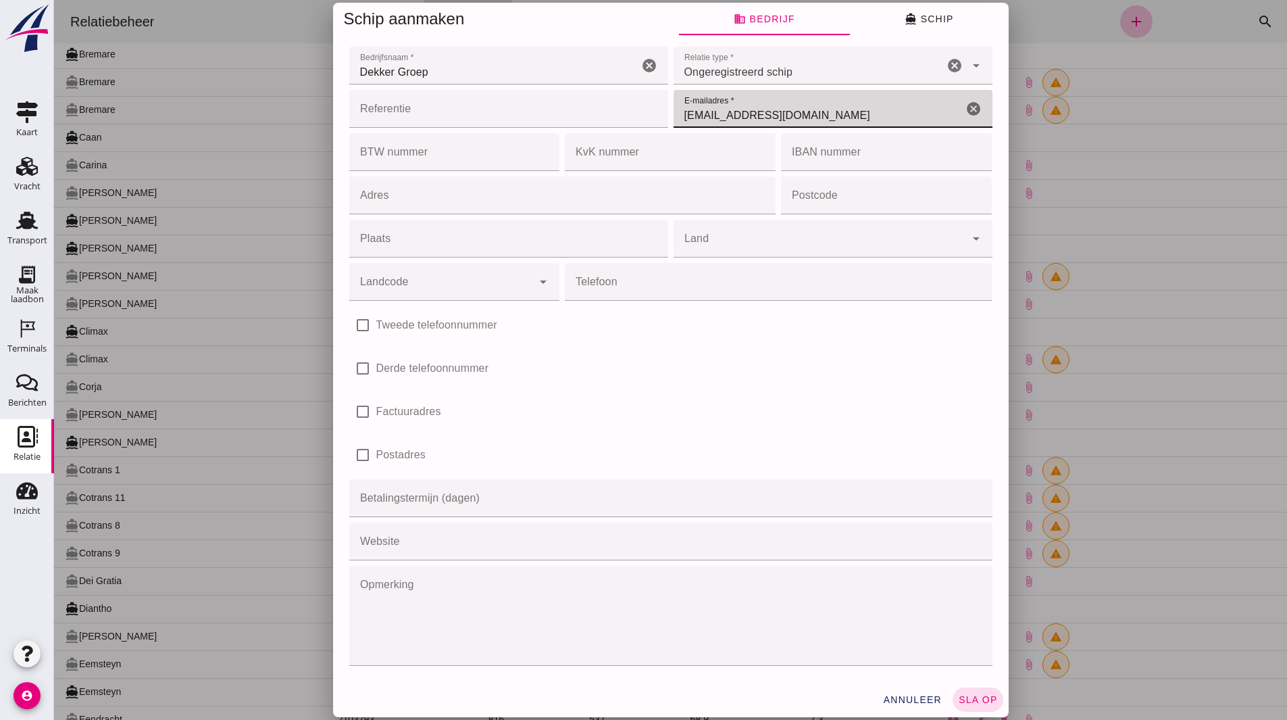
type input "[EMAIL_ADDRESS][DOMAIN_NAME]"
click at [421, 194] on input "Adres" at bounding box center [558, 195] width 419 height 38
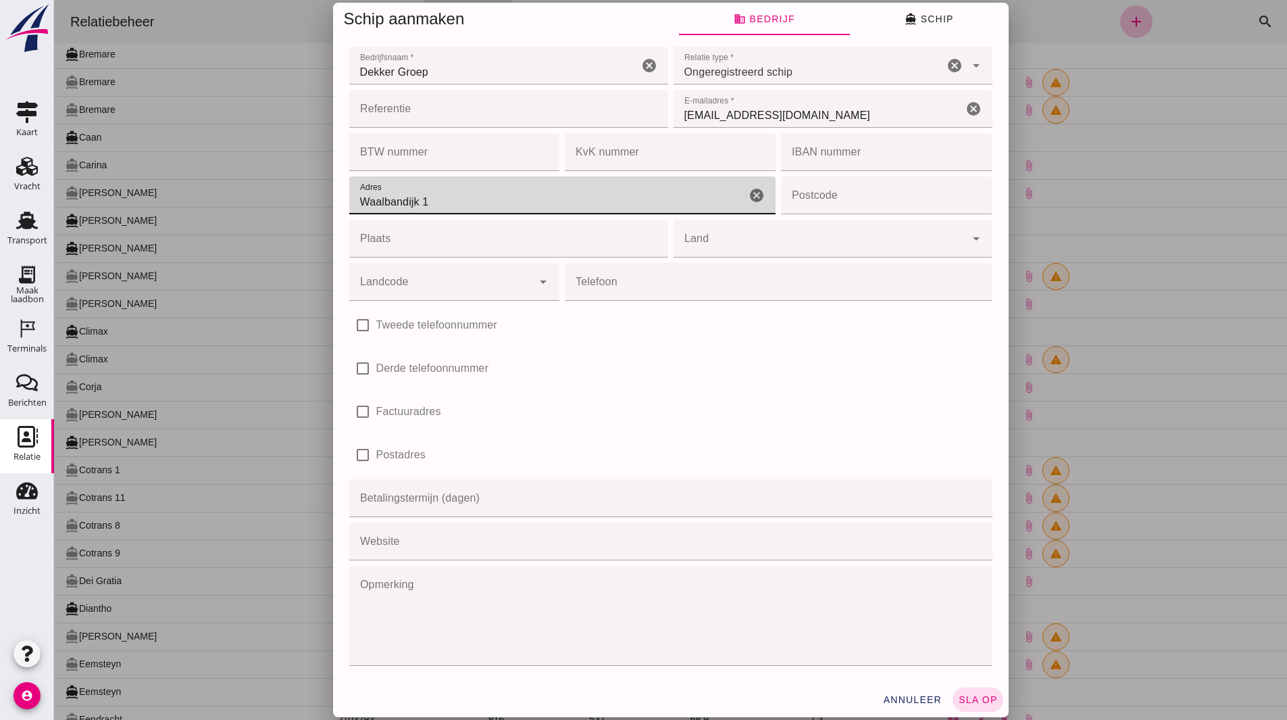
type input "Waalbandijk 1"
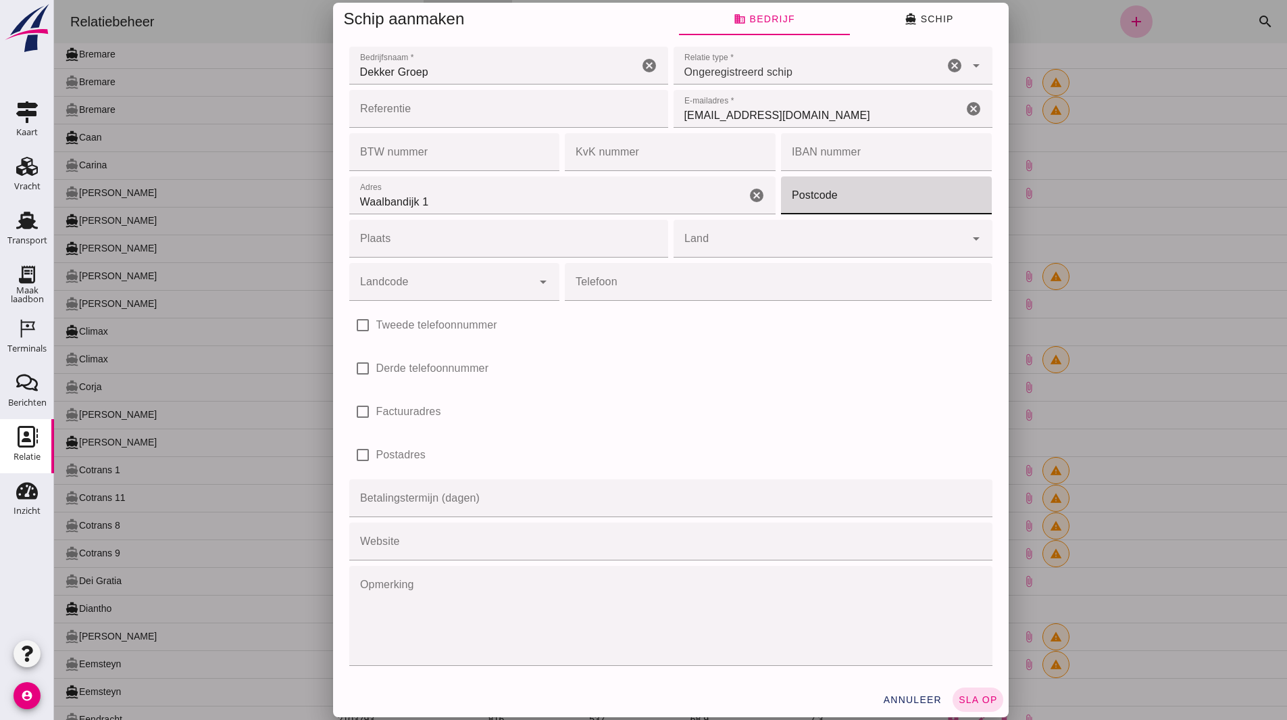
click at [797, 201] on input "Postcode" at bounding box center [882, 195] width 203 height 38
type input "4053"
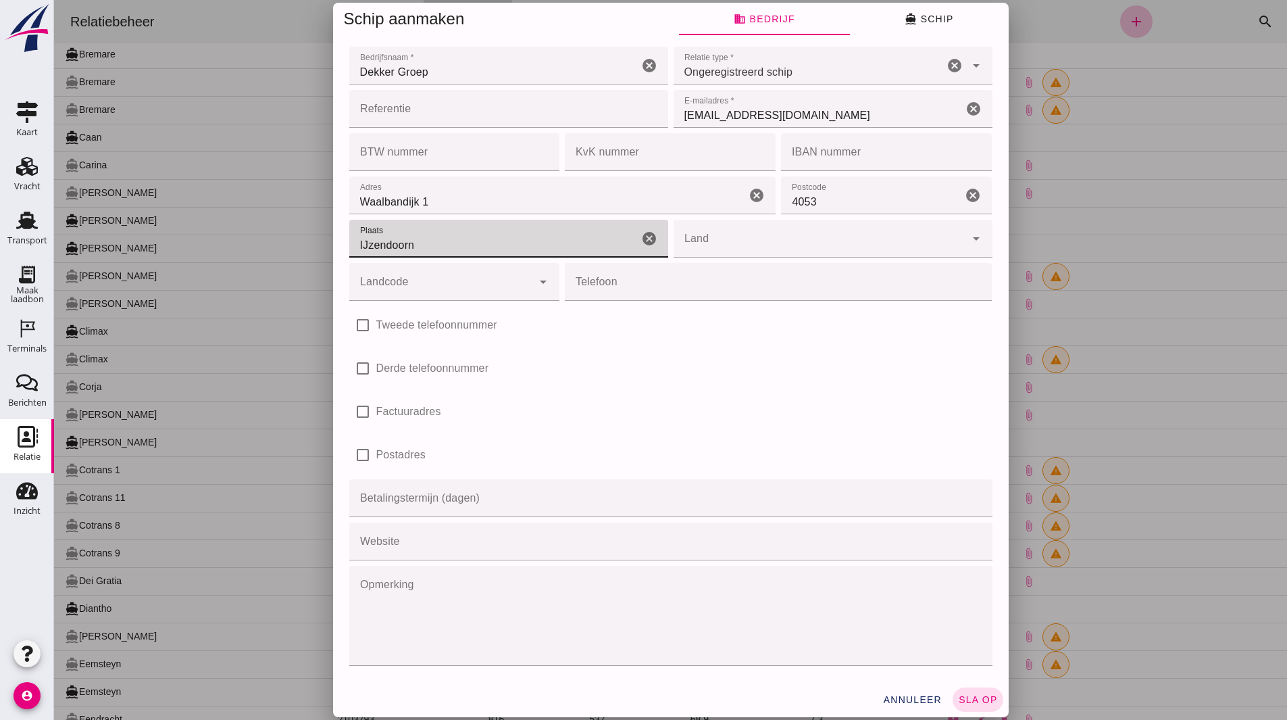
type input "IJzendoorn"
click at [751, 243] on input "Land" at bounding box center [820, 245] width 292 height 16
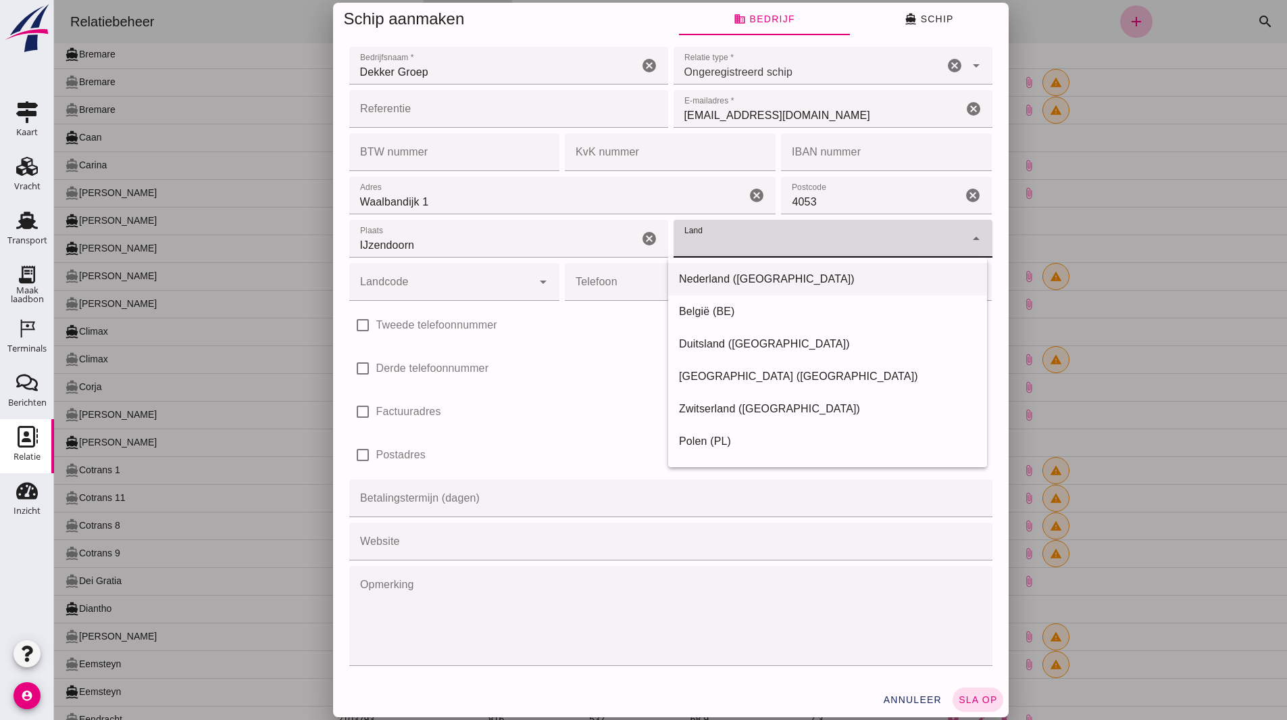
click at [712, 286] on div "Nederland ([GEOGRAPHIC_DATA])" at bounding box center [827, 279] width 297 height 16
type input "Nederland ([GEOGRAPHIC_DATA])"
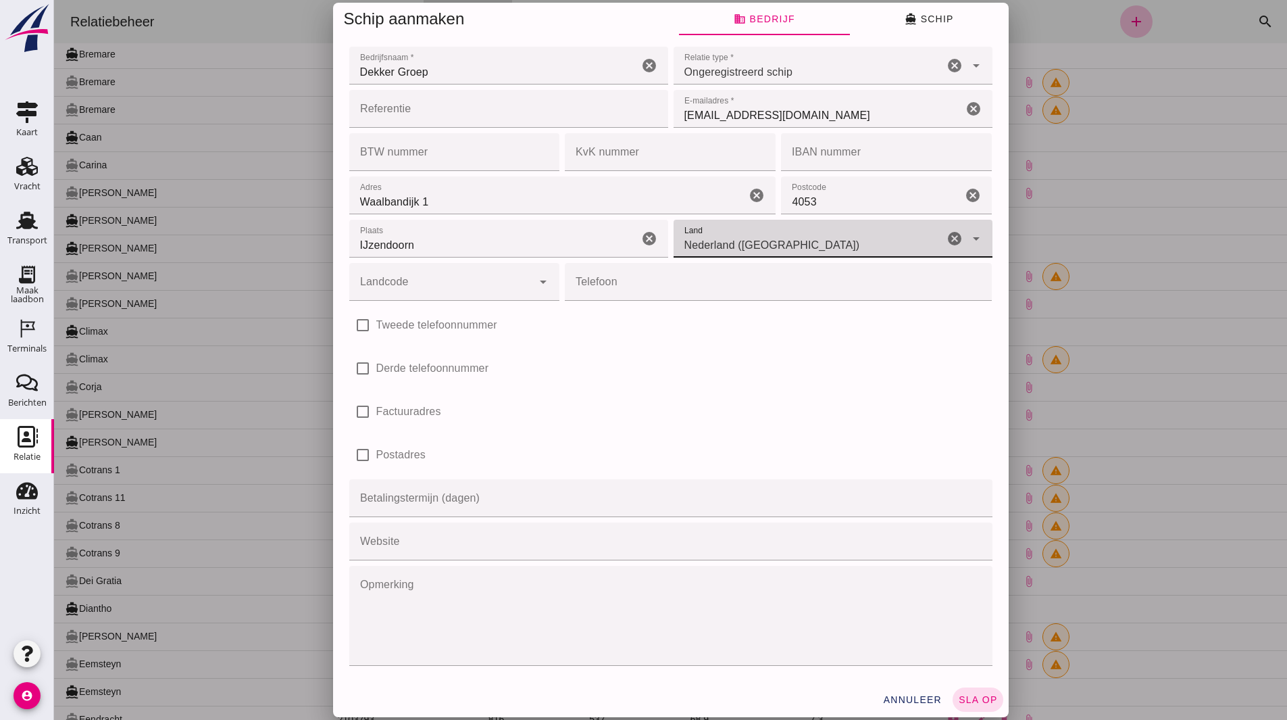
click at [826, 205] on input "4053" at bounding box center [871, 195] width 181 height 38
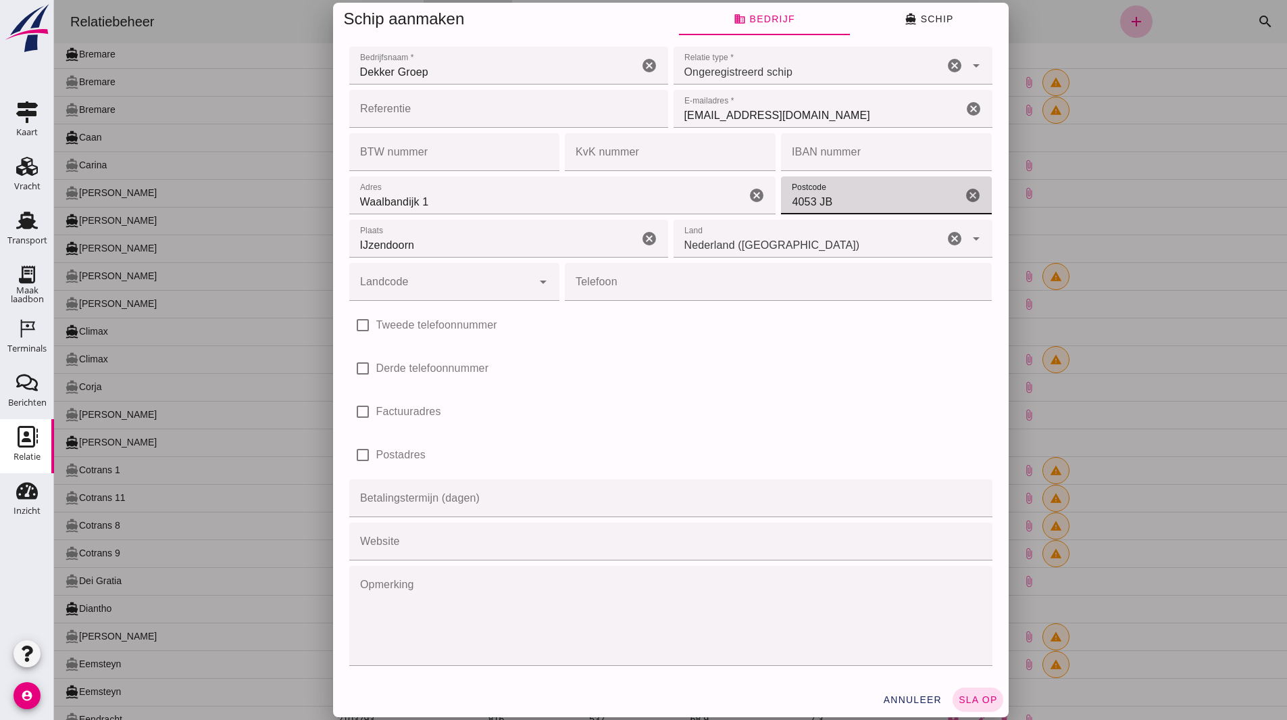
type input "4053 JB"
click at [736, 420] on div "check_box_outline_blank Factuuradres" at bounding box center [670, 412] width 643 height 38
drag, startPoint x: 877, startPoint y: 16, endPoint x: 893, endPoint y: 18, distance: 15.7
click at [879, 16] on button "directions_boat Schip" at bounding box center [929, 19] width 159 height 32
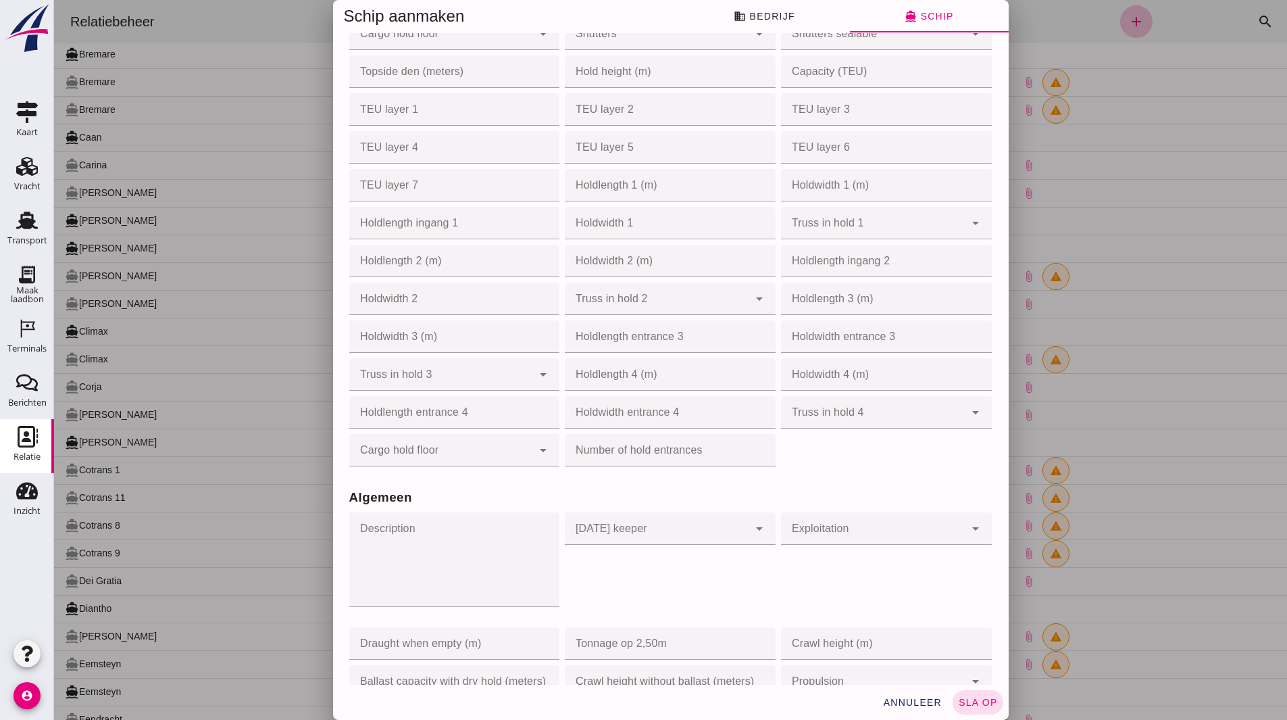
scroll to position [541, 0]
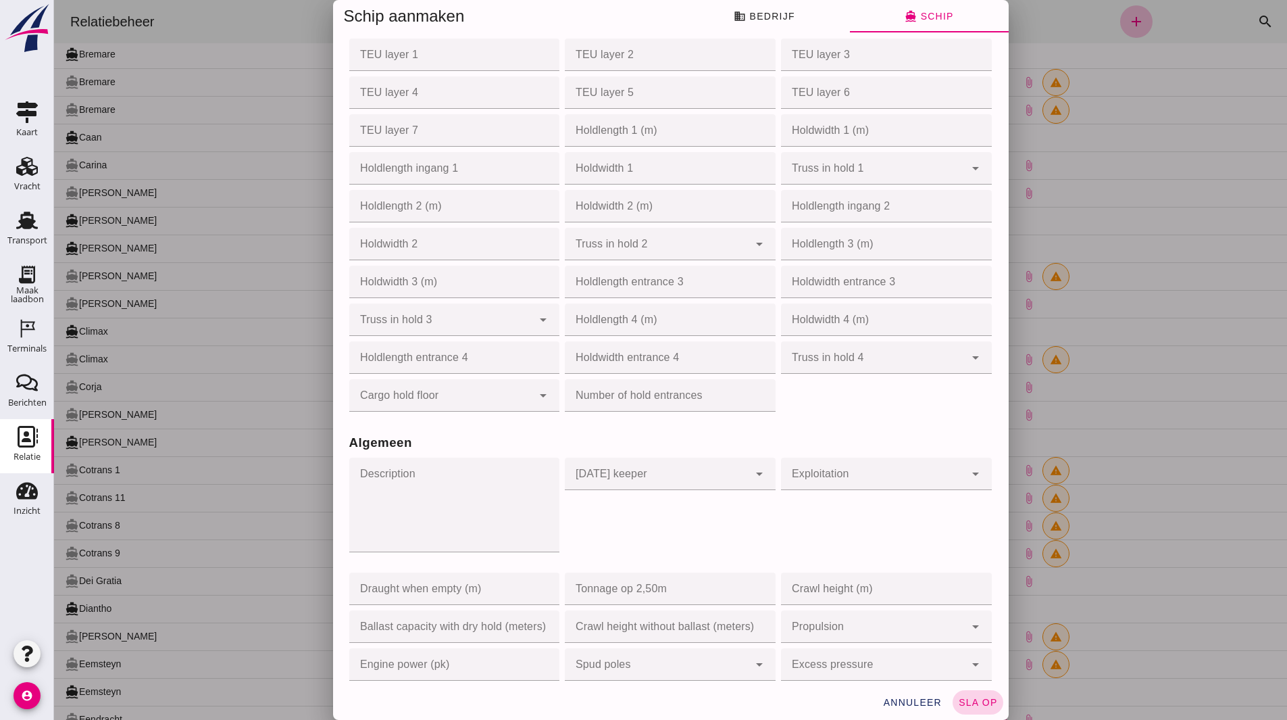
click at [985, 697] on span "sla op" at bounding box center [978, 702] width 40 height 11
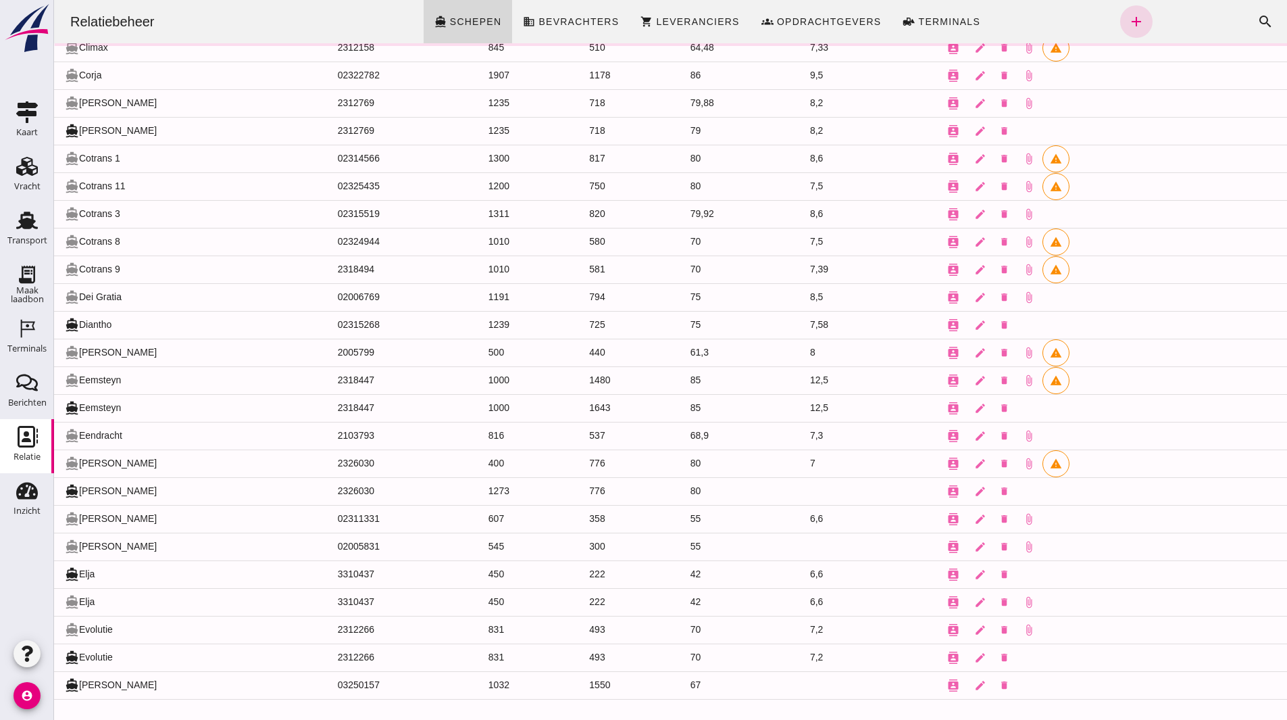
scroll to position [788, 0]
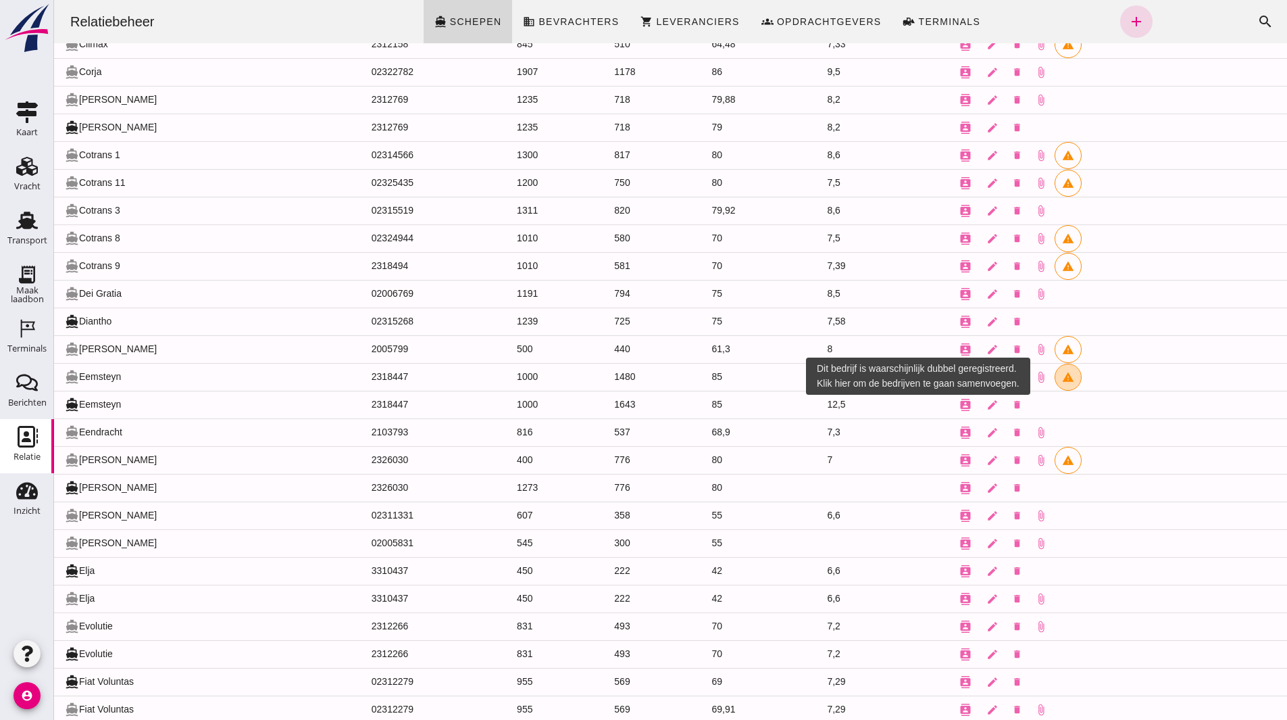
click at [1062, 379] on icon "warning" at bounding box center [1068, 377] width 12 height 12
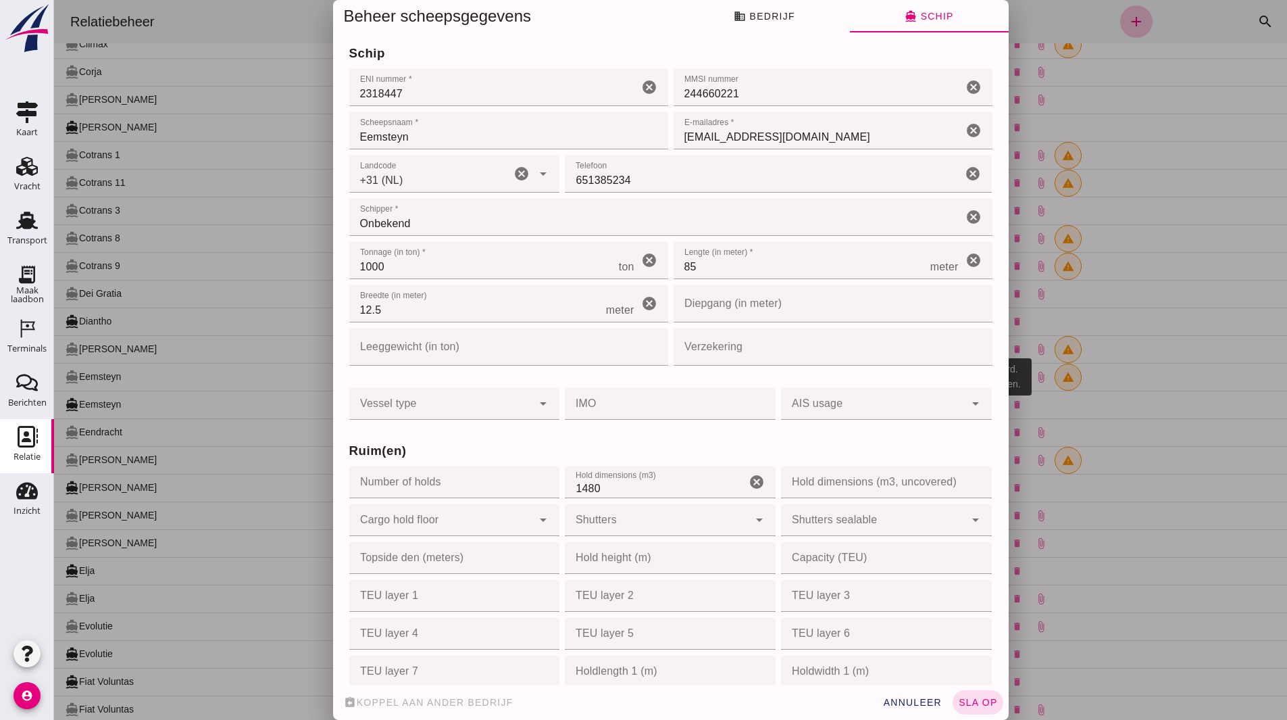
scroll to position [0, 0]
click at [958, 703] on div "assignment_return [PERSON_NAME] aan ander bedrijf annuleer sla op" at bounding box center [671, 702] width 676 height 35
click at [918, 702] on div "assignment_return [PERSON_NAME] aan ander bedrijf annuleer sla op" at bounding box center [671, 702] width 676 height 35
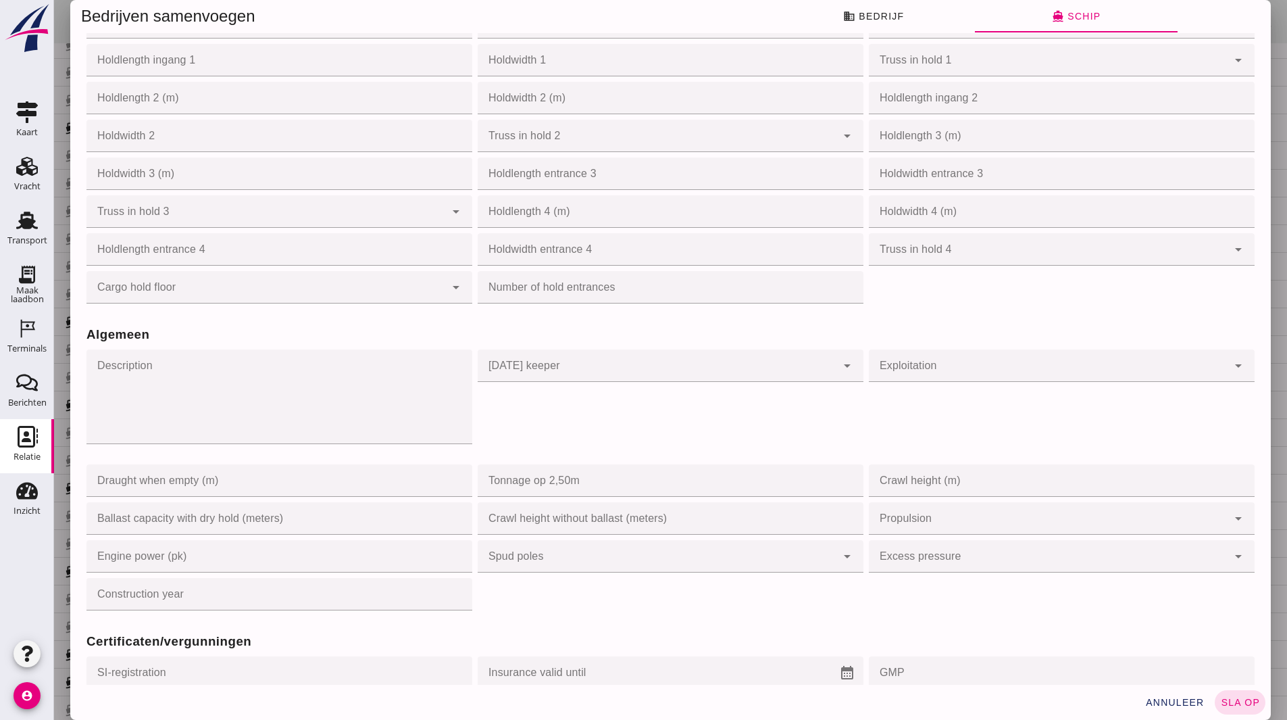
scroll to position [676, 0]
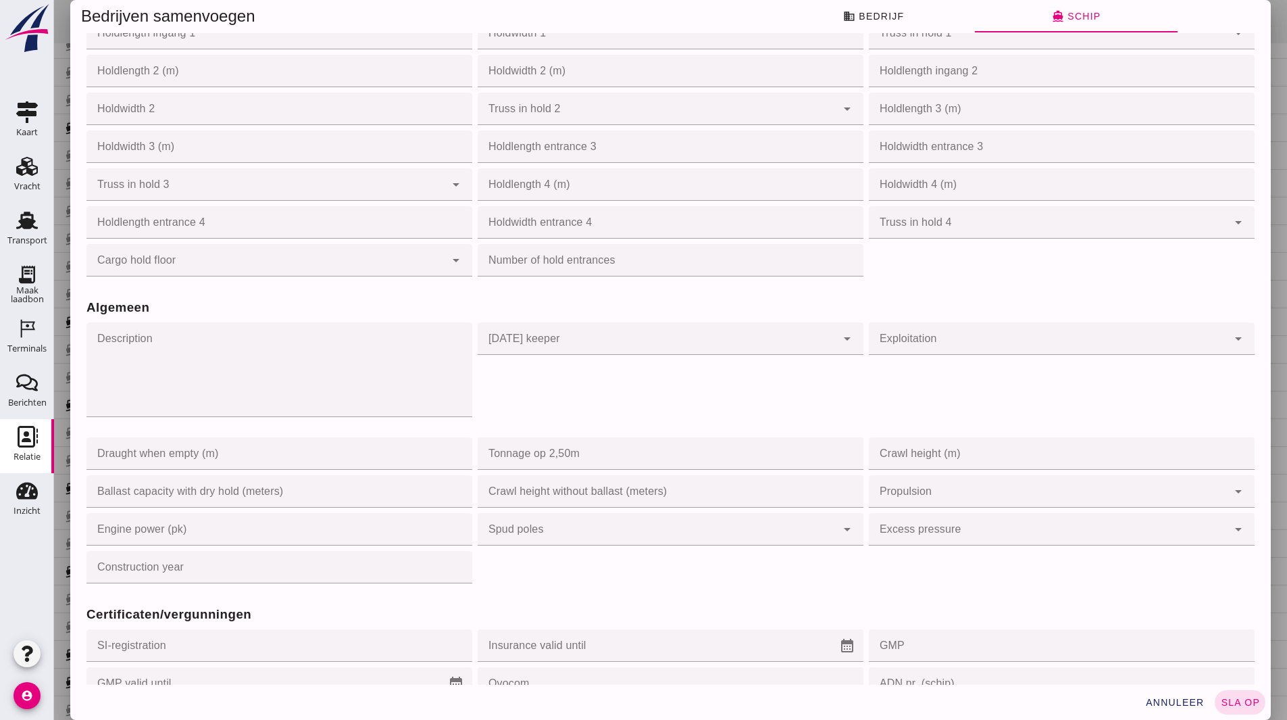
click at [1171, 716] on div "annuleer sla op" at bounding box center [670, 702] width 1201 height 35
click at [1170, 707] on span "annuleer" at bounding box center [1174, 702] width 59 height 11
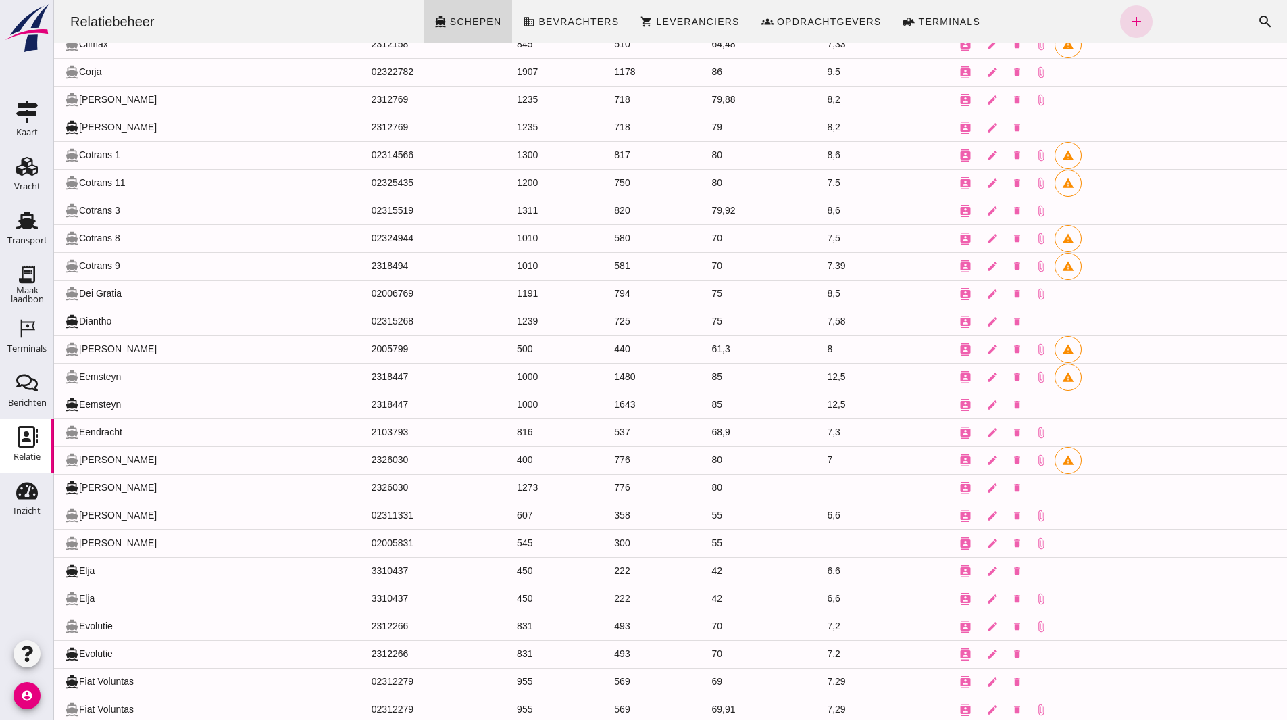
scroll to position [0, 0]
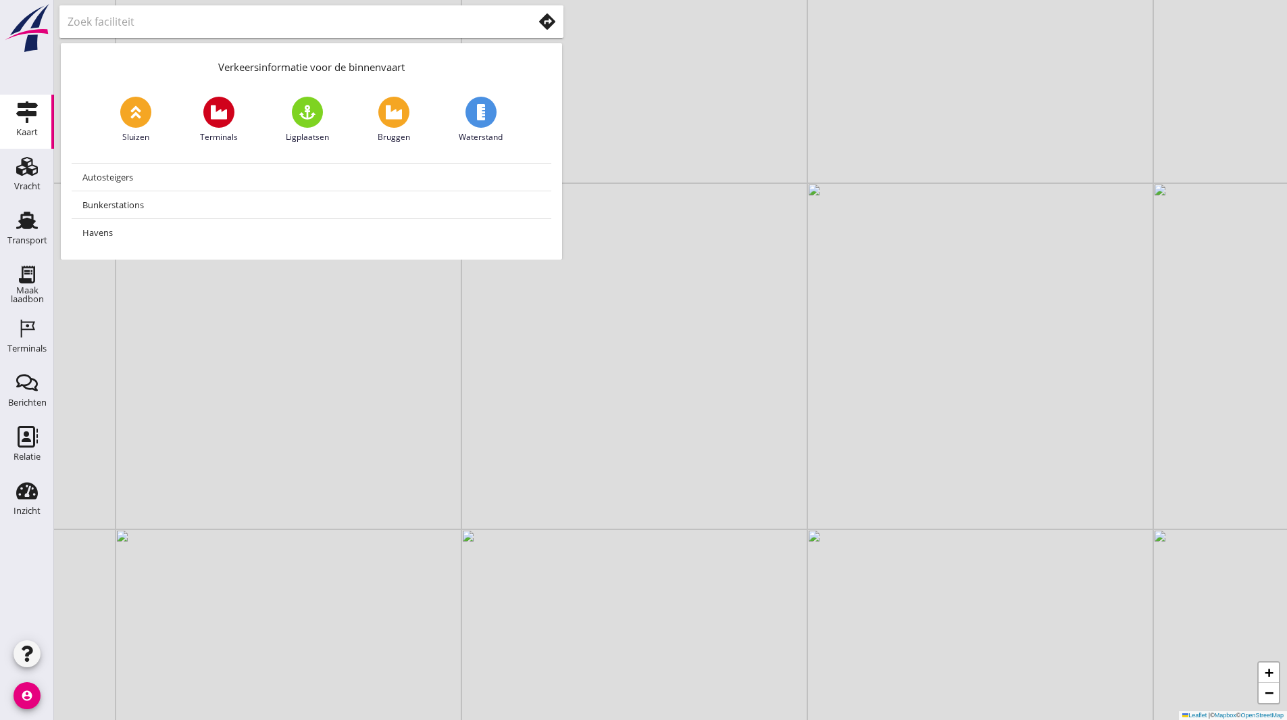
click at [42, 699] on div "account_circle" at bounding box center [27, 699] width 54 height 42
click at [37, 699] on icon "account_circle" at bounding box center [27, 695] width 27 height 27
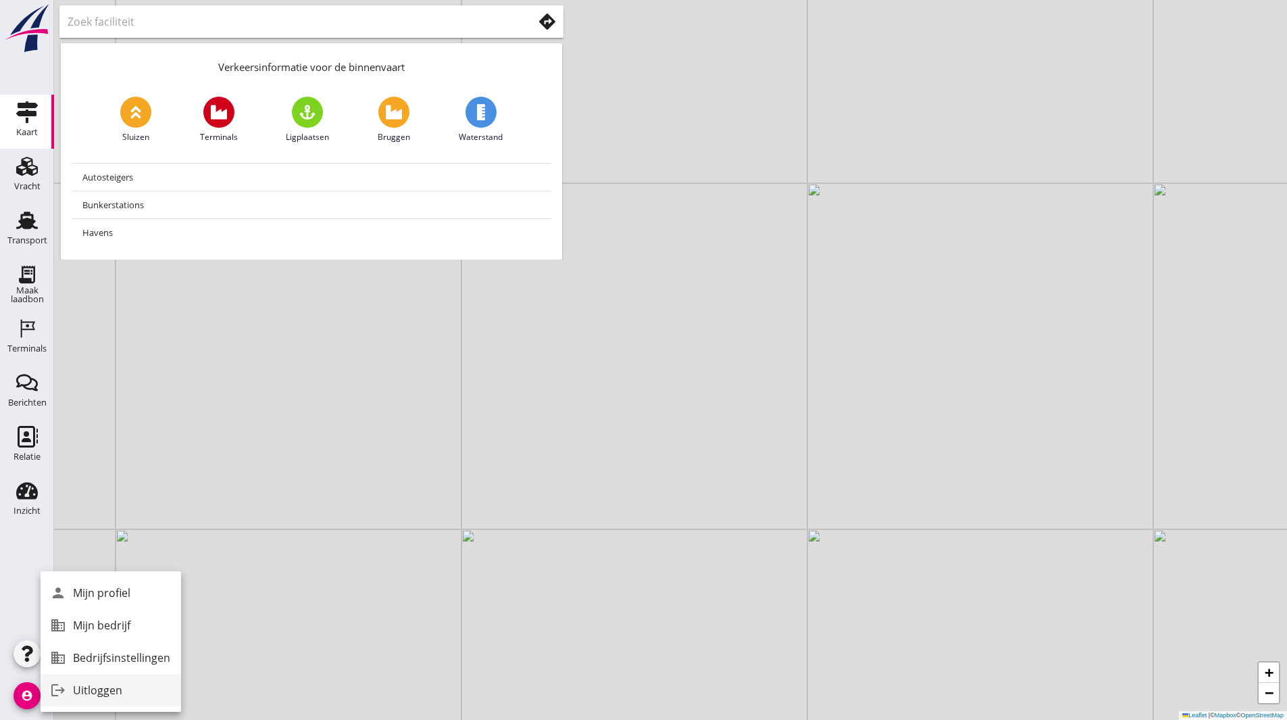
click at [91, 683] on div "Uitloggen" at bounding box center [121, 690] width 97 height 16
